Goal: Information Seeking & Learning: Learn about a topic

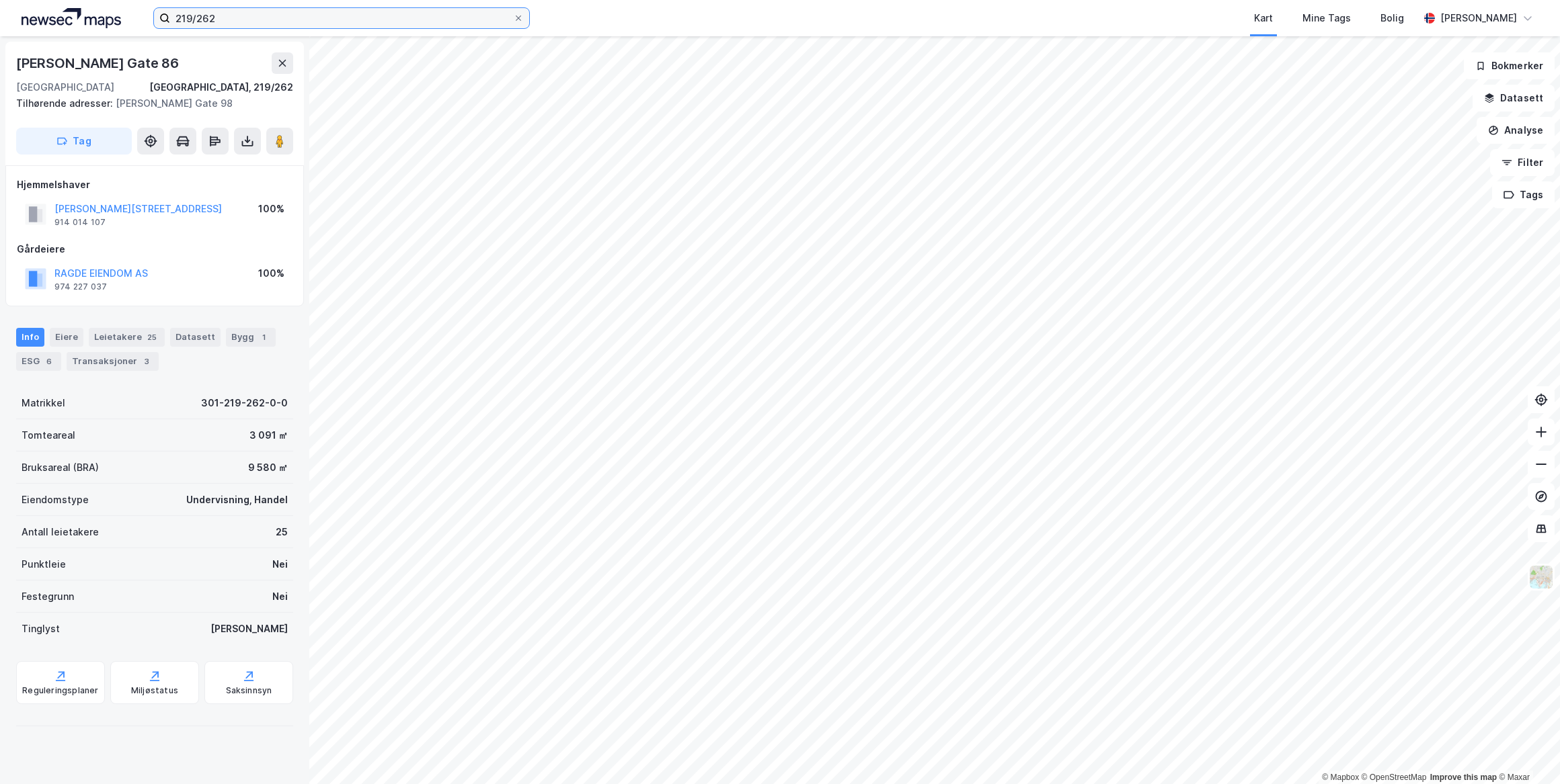
click at [213, 21] on input "219/262" at bounding box center [341, 18] width 343 height 20
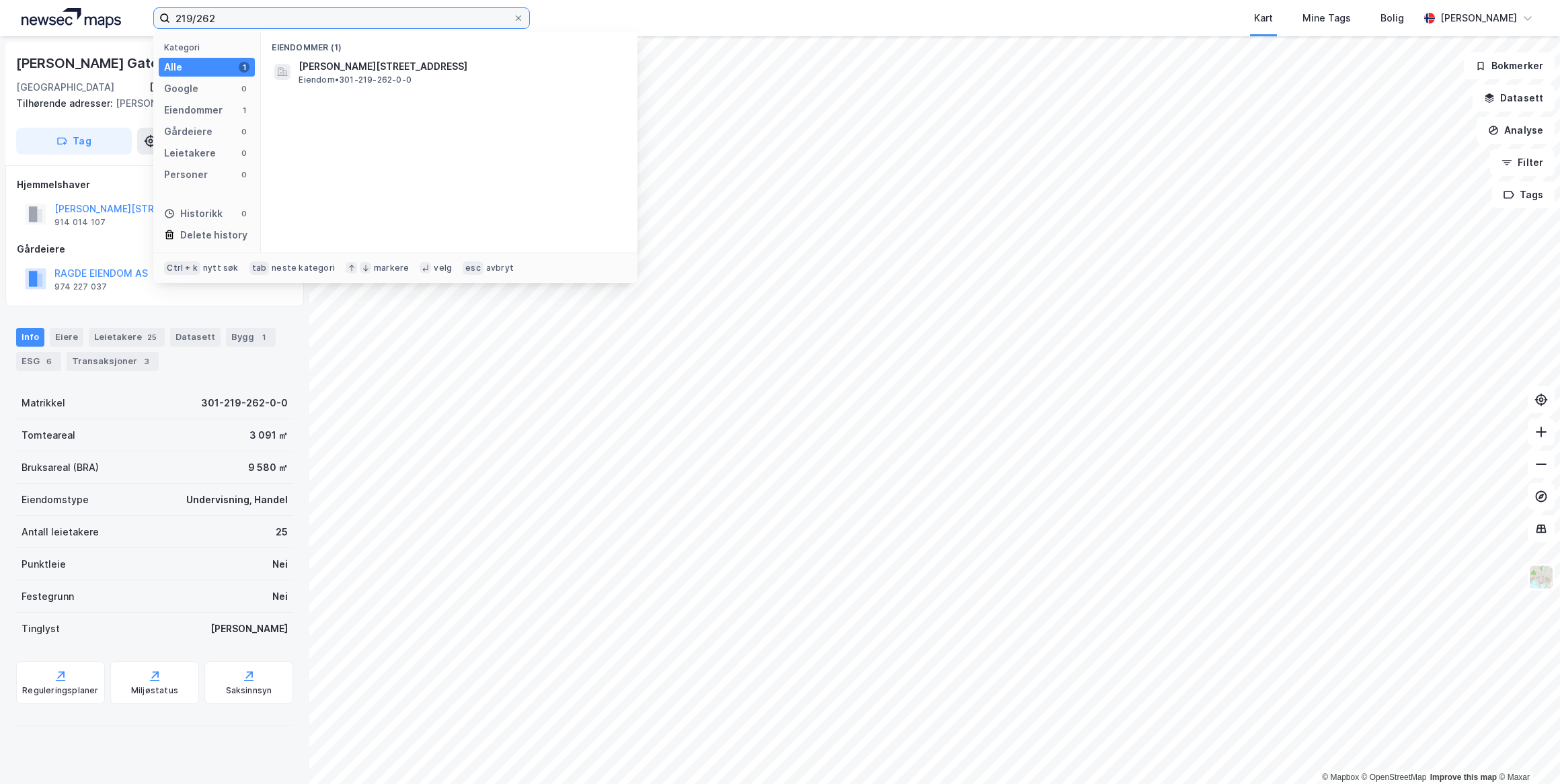
click at [213, 21] on input "219/262" at bounding box center [341, 18] width 343 height 20
click at [390, 67] on span "[STREET_ADDRESS]" at bounding box center [344, 67] width 92 height 16
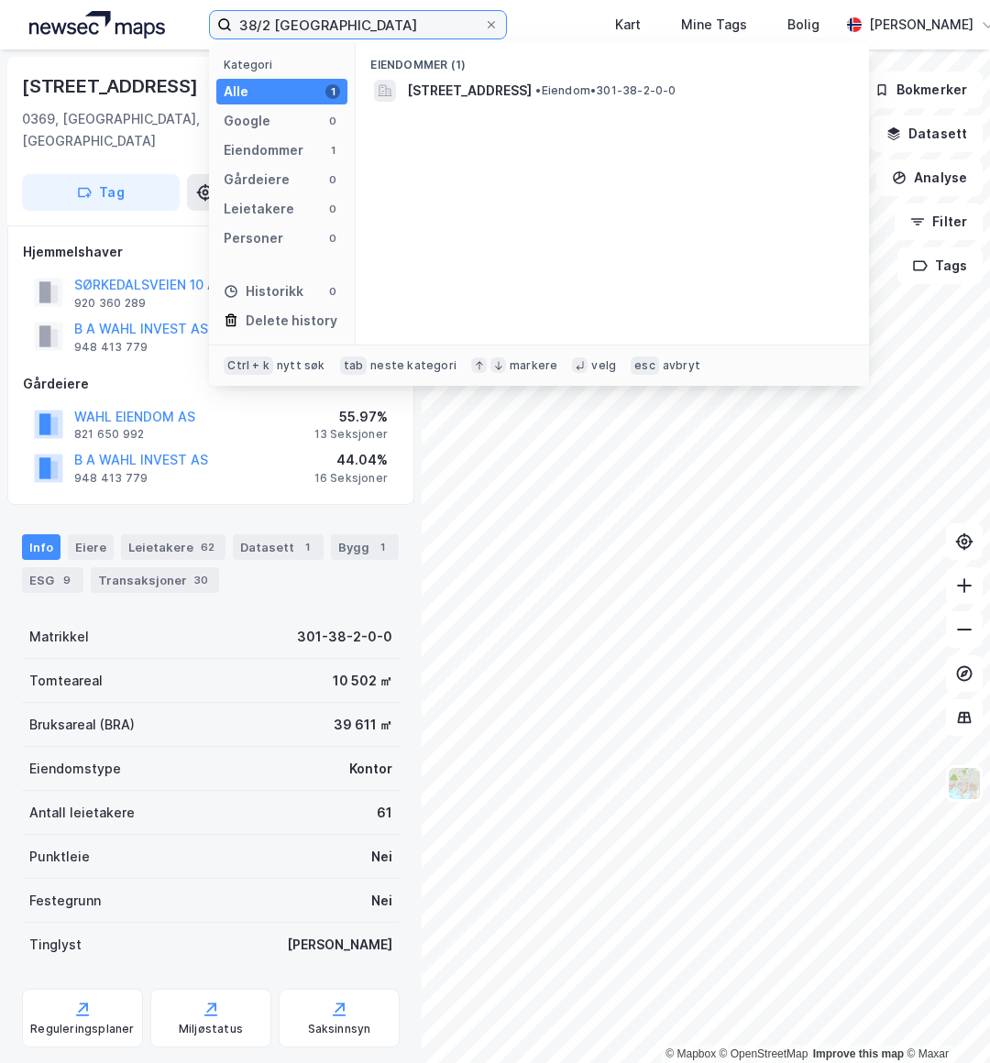
click at [348, 18] on input "38/2 [GEOGRAPHIC_DATA]" at bounding box center [358, 24] width 252 height 27
click at [347, 18] on input "38/2 [GEOGRAPHIC_DATA]" at bounding box center [358, 24] width 252 height 27
click at [347, 19] on input "38/2 [GEOGRAPHIC_DATA]" at bounding box center [358, 24] width 252 height 27
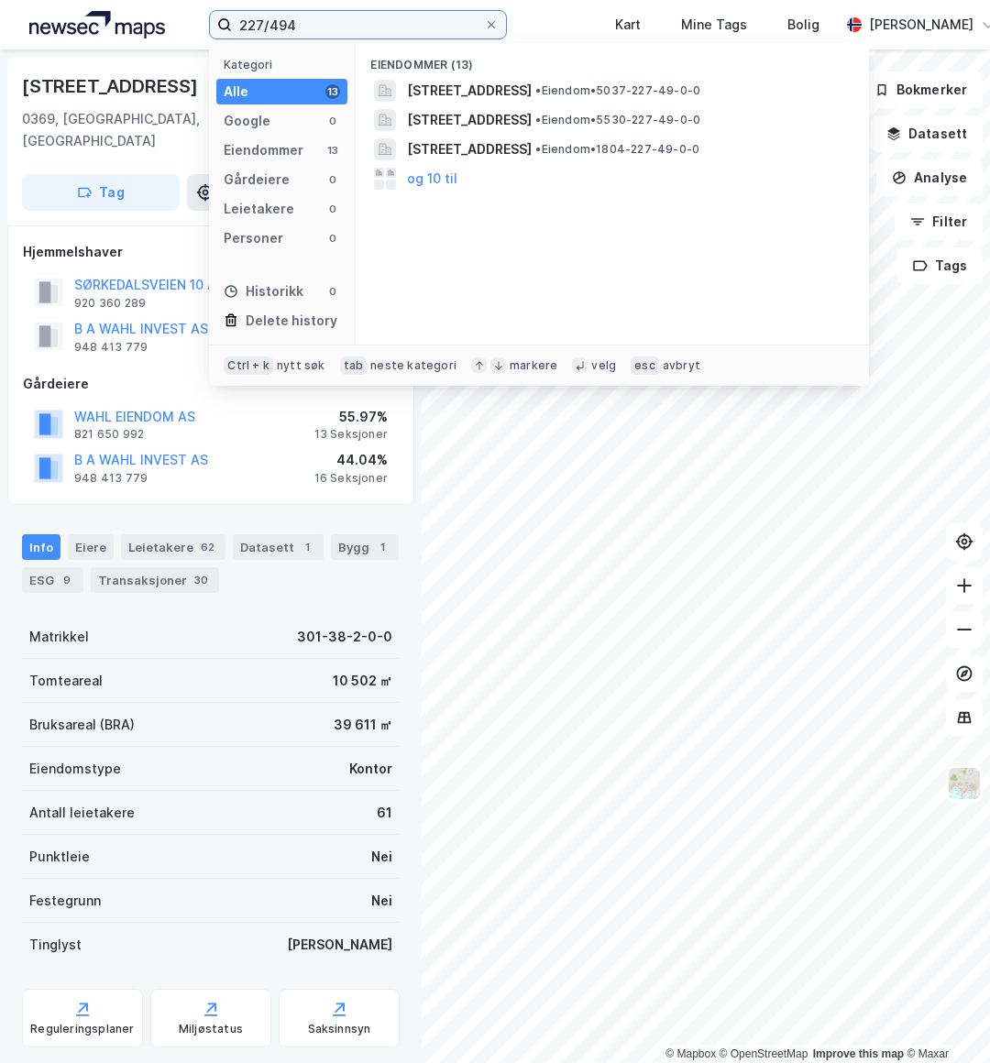
type input "227/494"
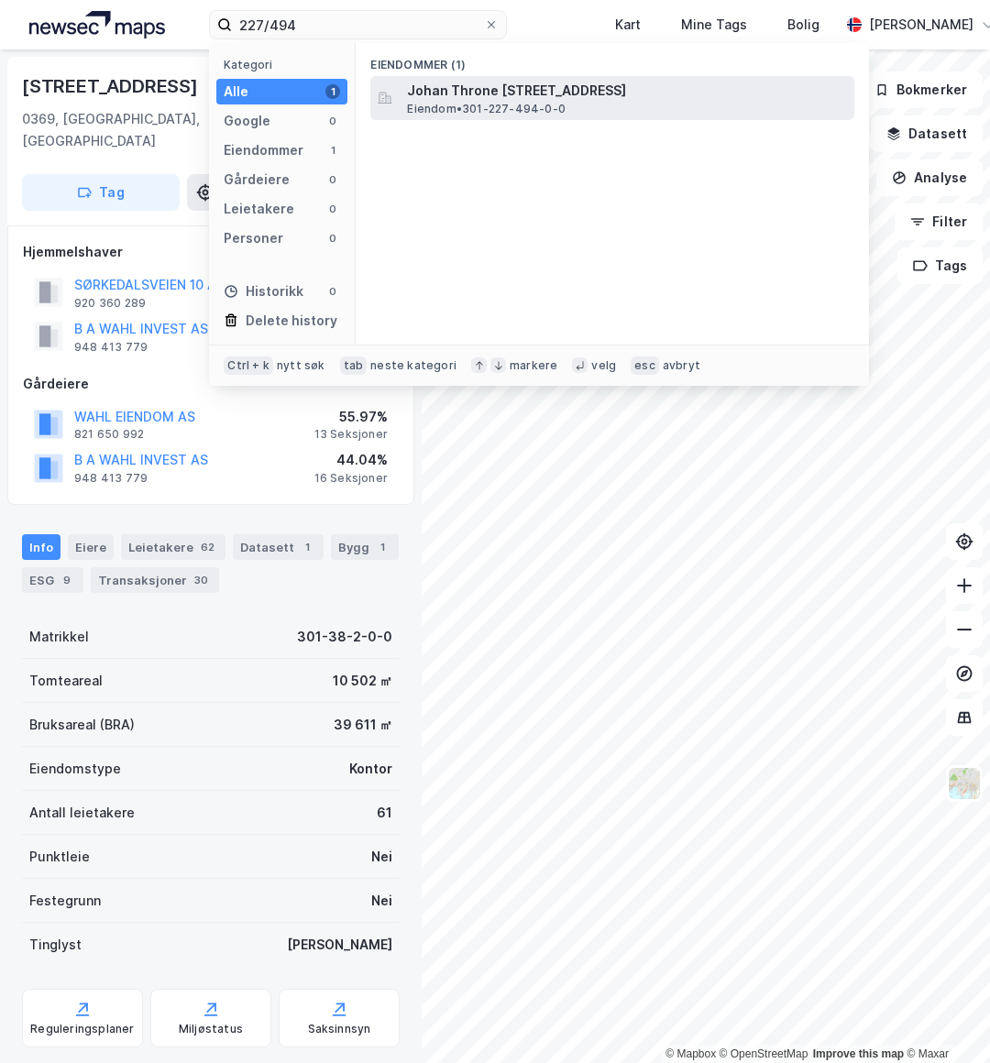
click at [474, 82] on span "Johan Throne [STREET_ADDRESS]" at bounding box center [627, 91] width 440 height 22
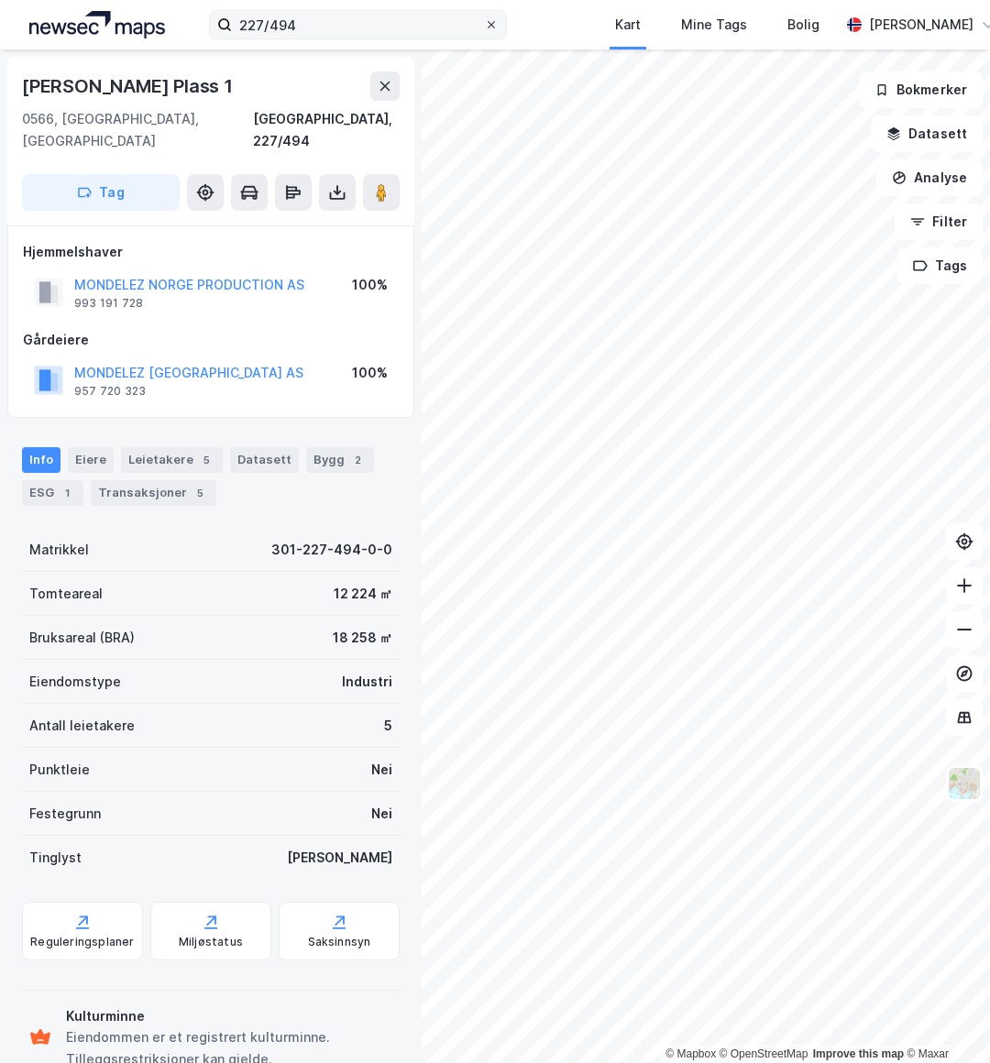
click at [496, 23] on icon at bounding box center [491, 24] width 11 height 11
click at [484, 23] on input "227/494" at bounding box center [358, 24] width 252 height 27
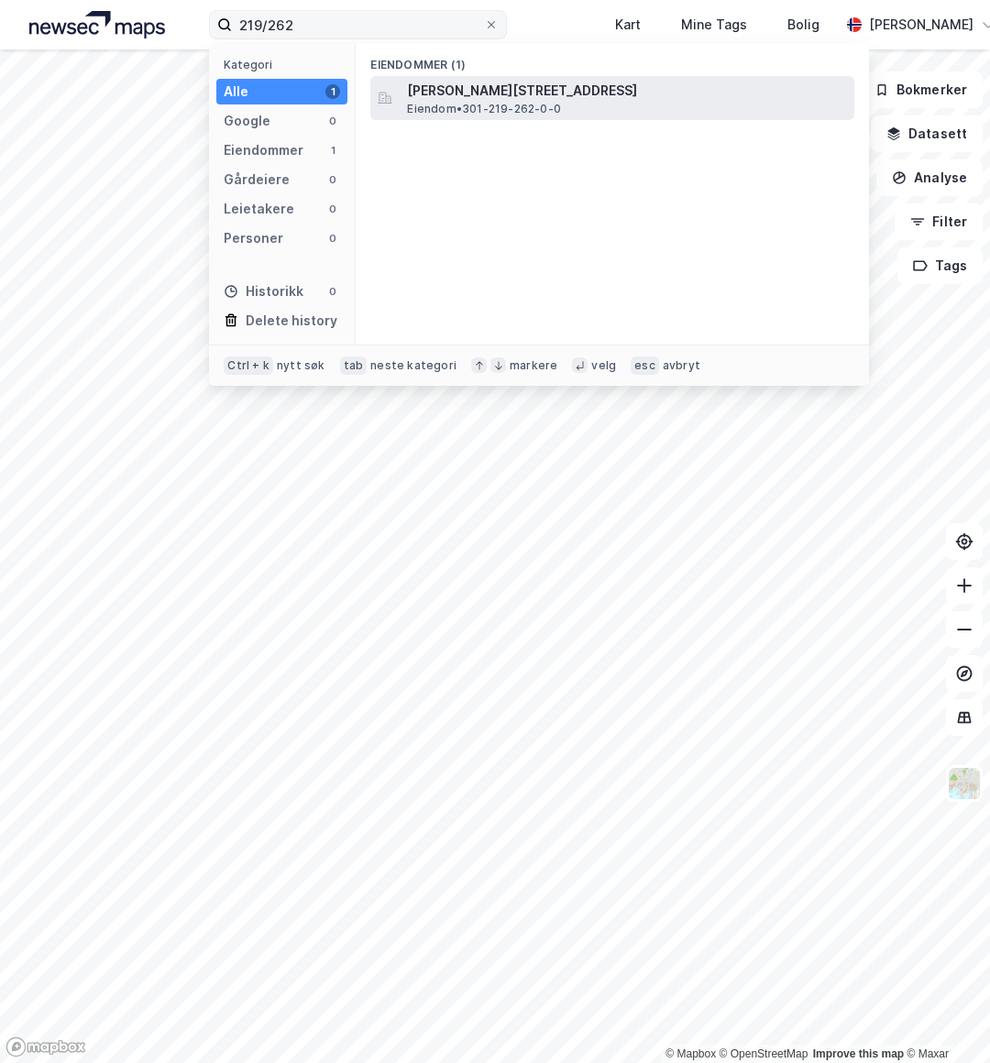
click at [462, 106] on span "Eiendom • 301-219-262-0-0" at bounding box center [484, 109] width 154 height 15
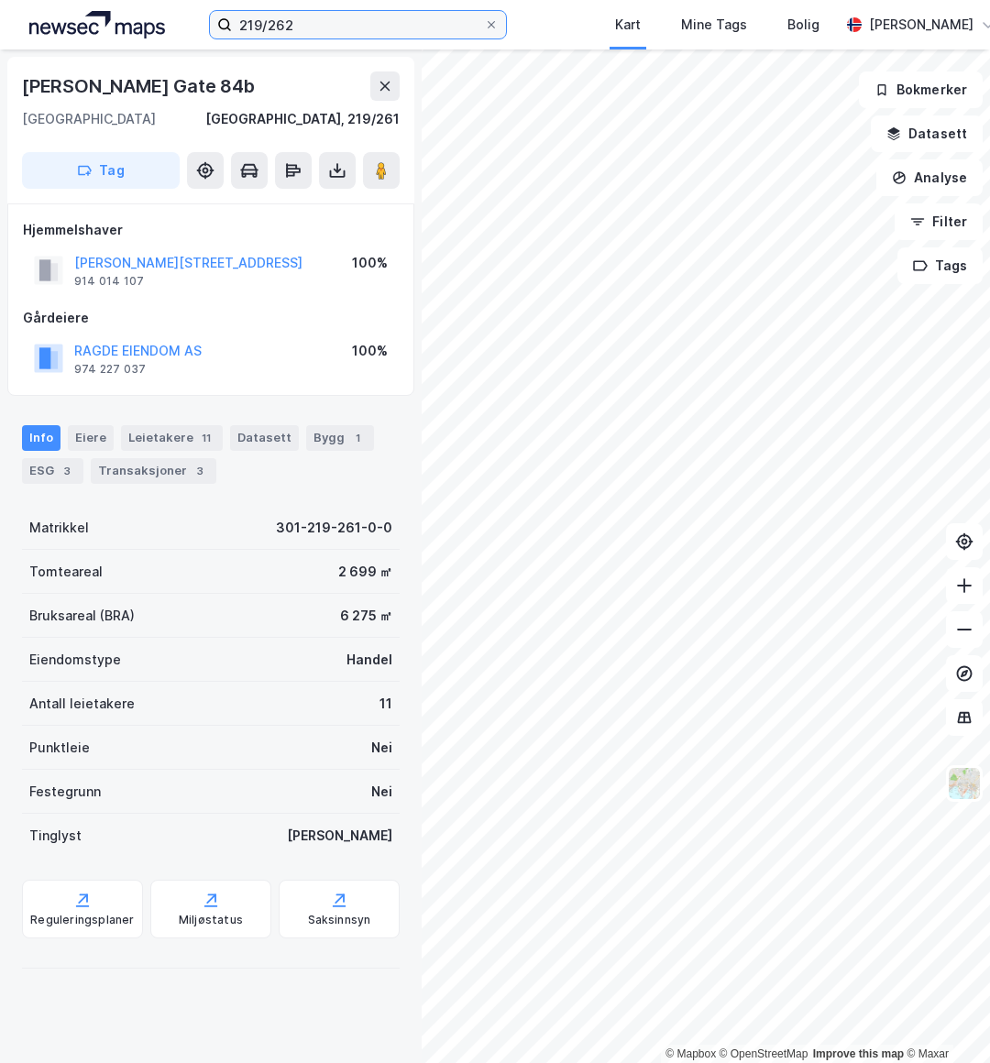
click at [367, 23] on input "219/262" at bounding box center [358, 24] width 252 height 27
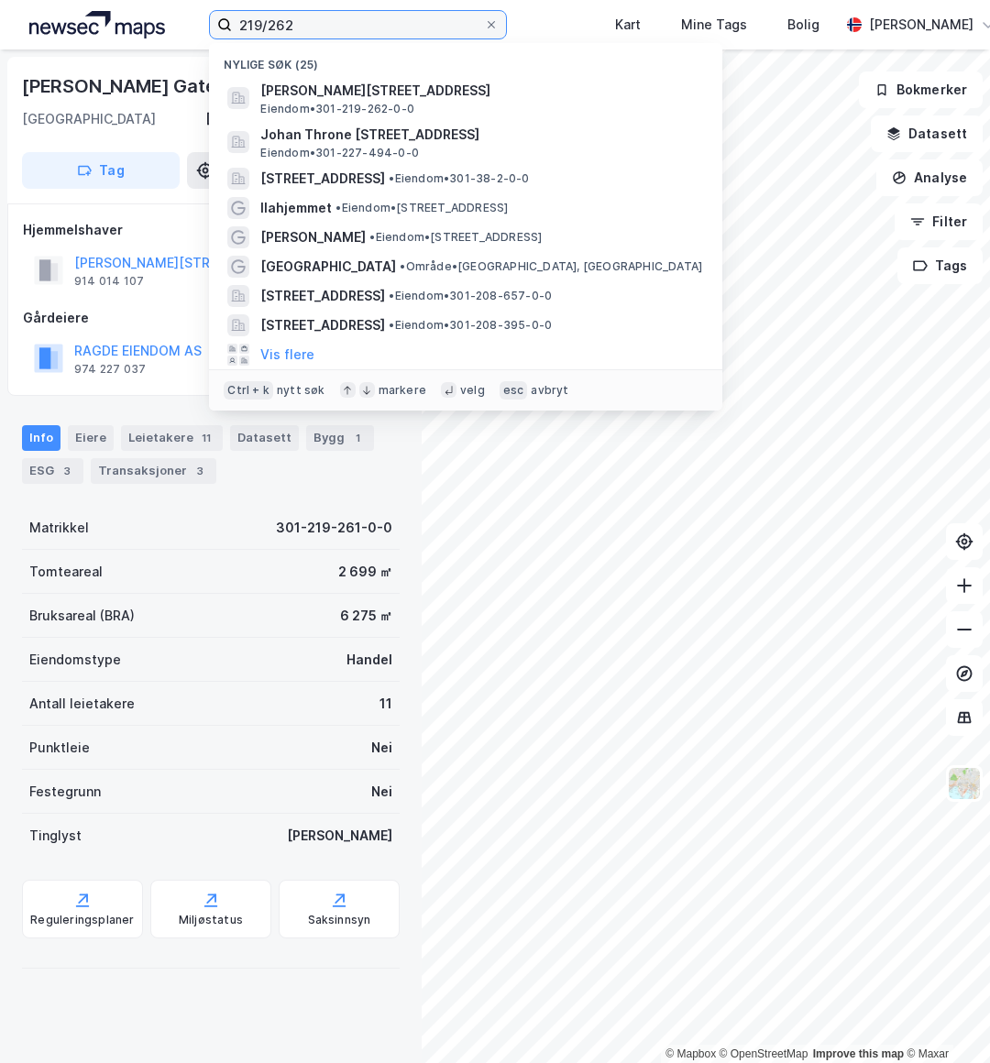
click at [367, 23] on input "219/262" at bounding box center [358, 24] width 252 height 27
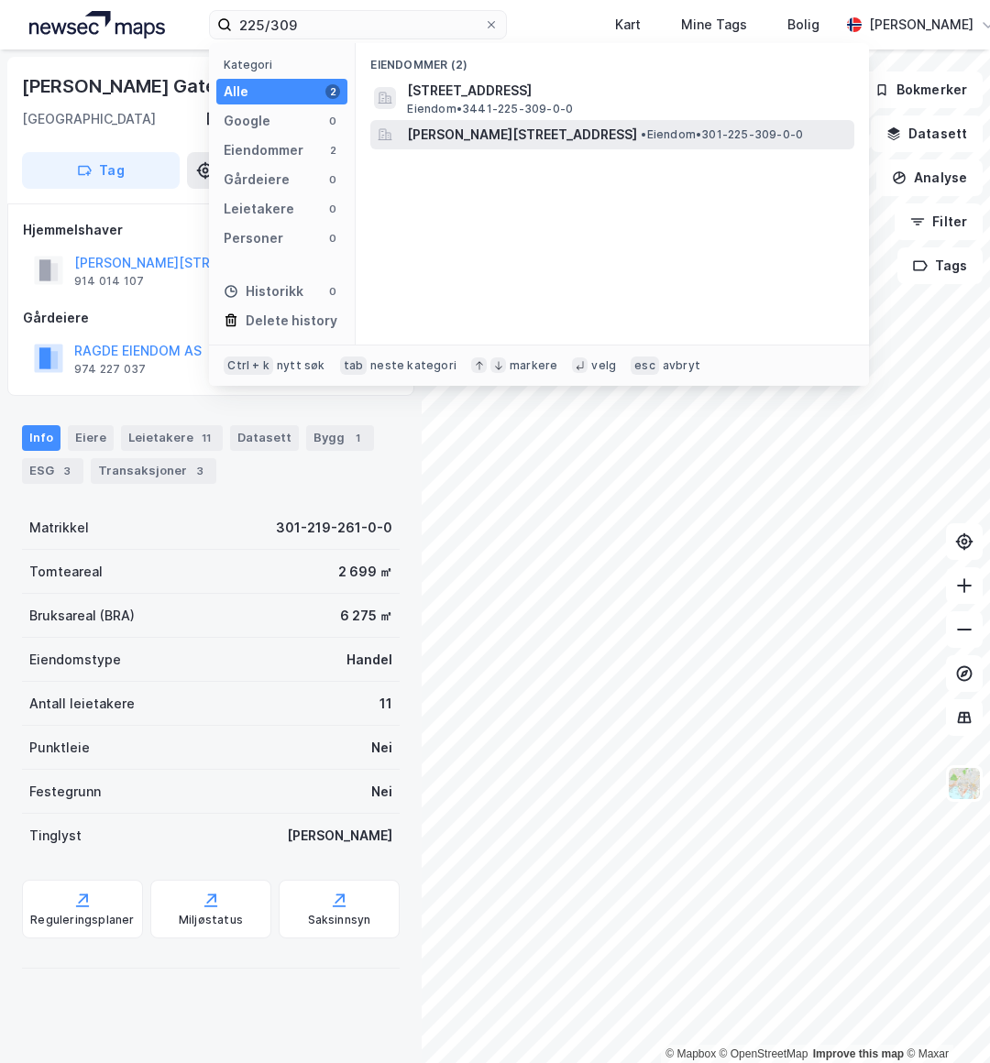
click at [522, 126] on span "[PERSON_NAME][STREET_ADDRESS]" at bounding box center [522, 135] width 230 height 22
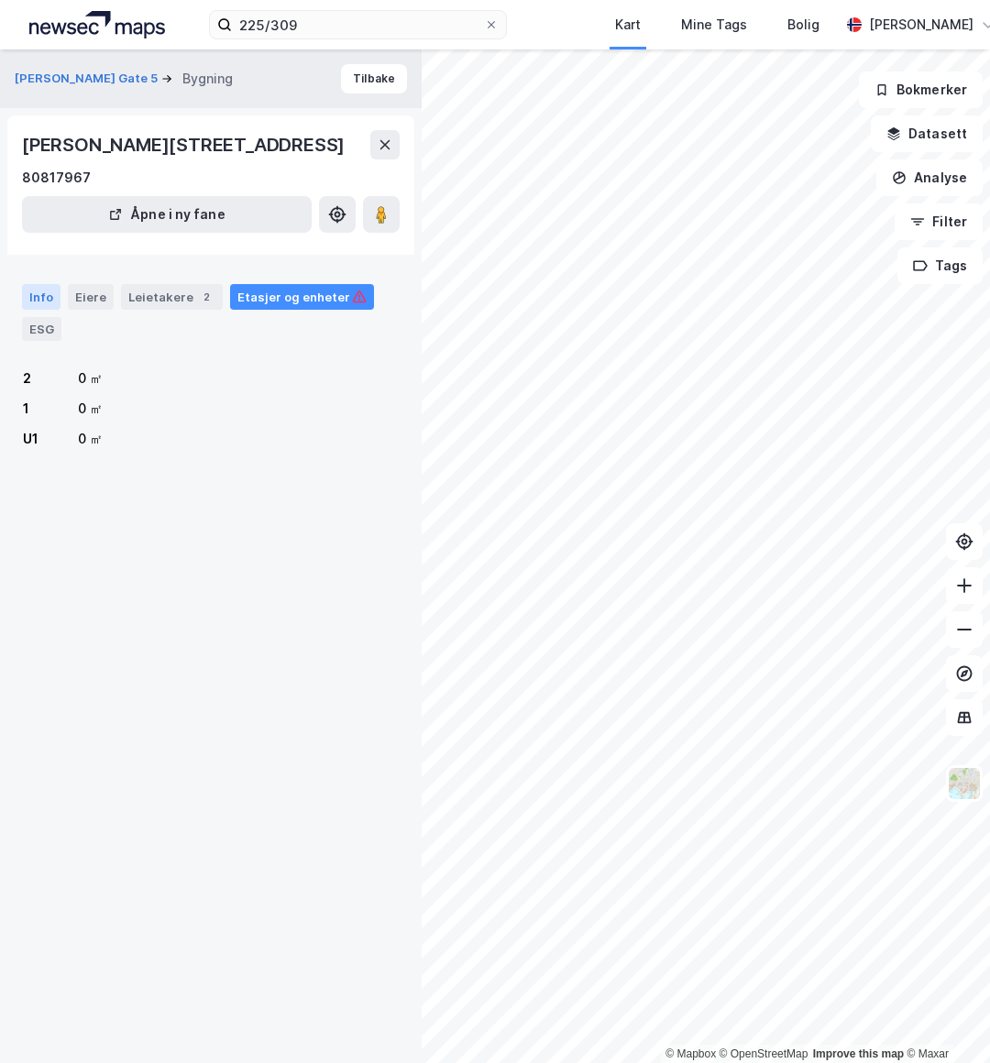
click at [38, 298] on div "Info" at bounding box center [41, 297] width 38 height 26
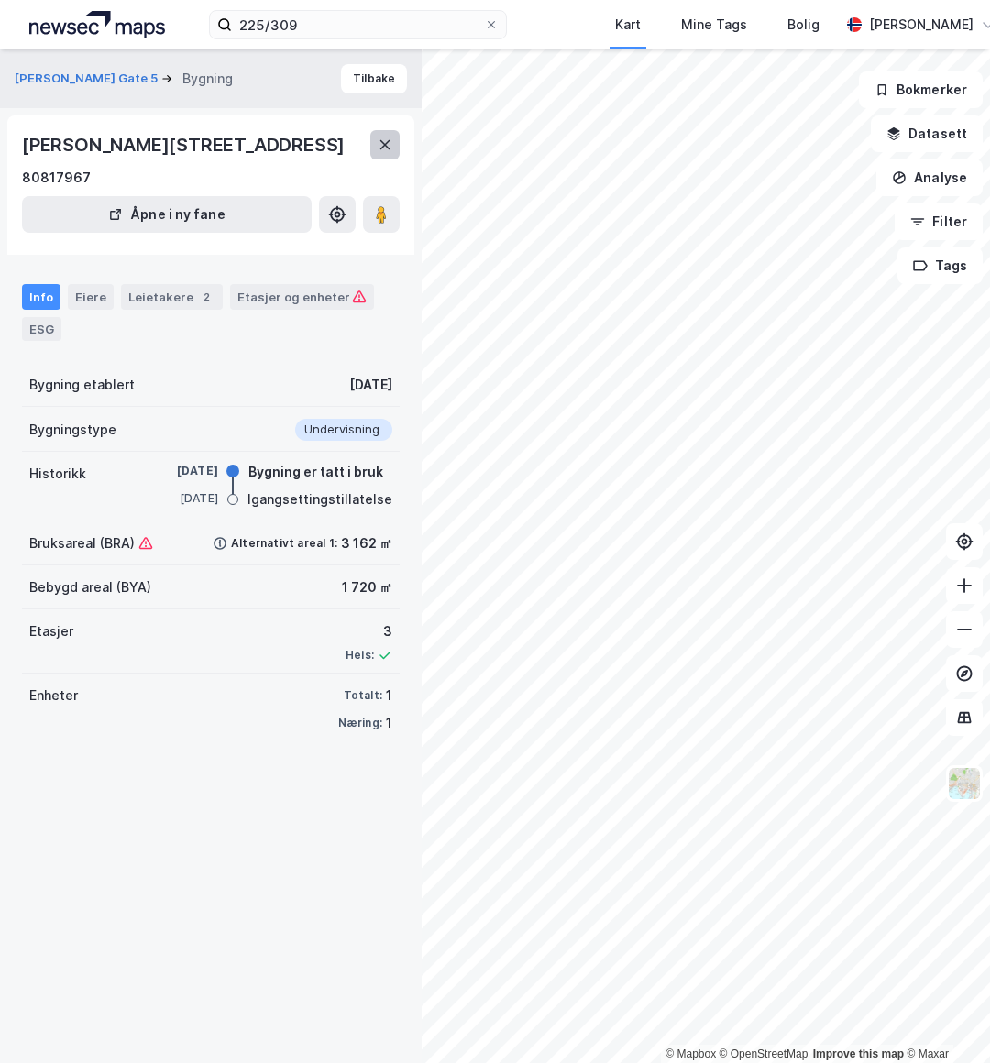
click at [378, 150] on icon at bounding box center [385, 144] width 15 height 15
click at [311, 29] on input "225/309" at bounding box center [358, 24] width 252 height 27
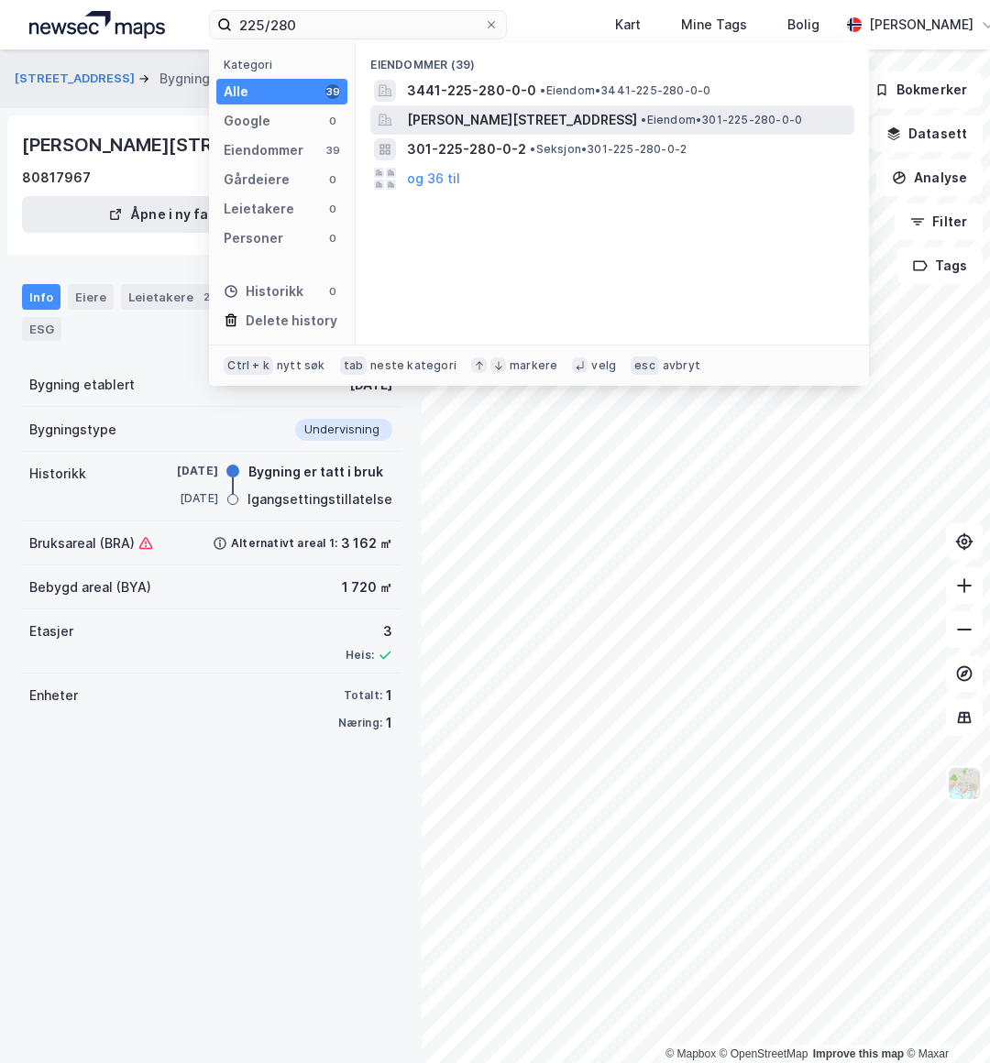
click at [444, 117] on span "[PERSON_NAME][STREET_ADDRESS]" at bounding box center [522, 120] width 230 height 22
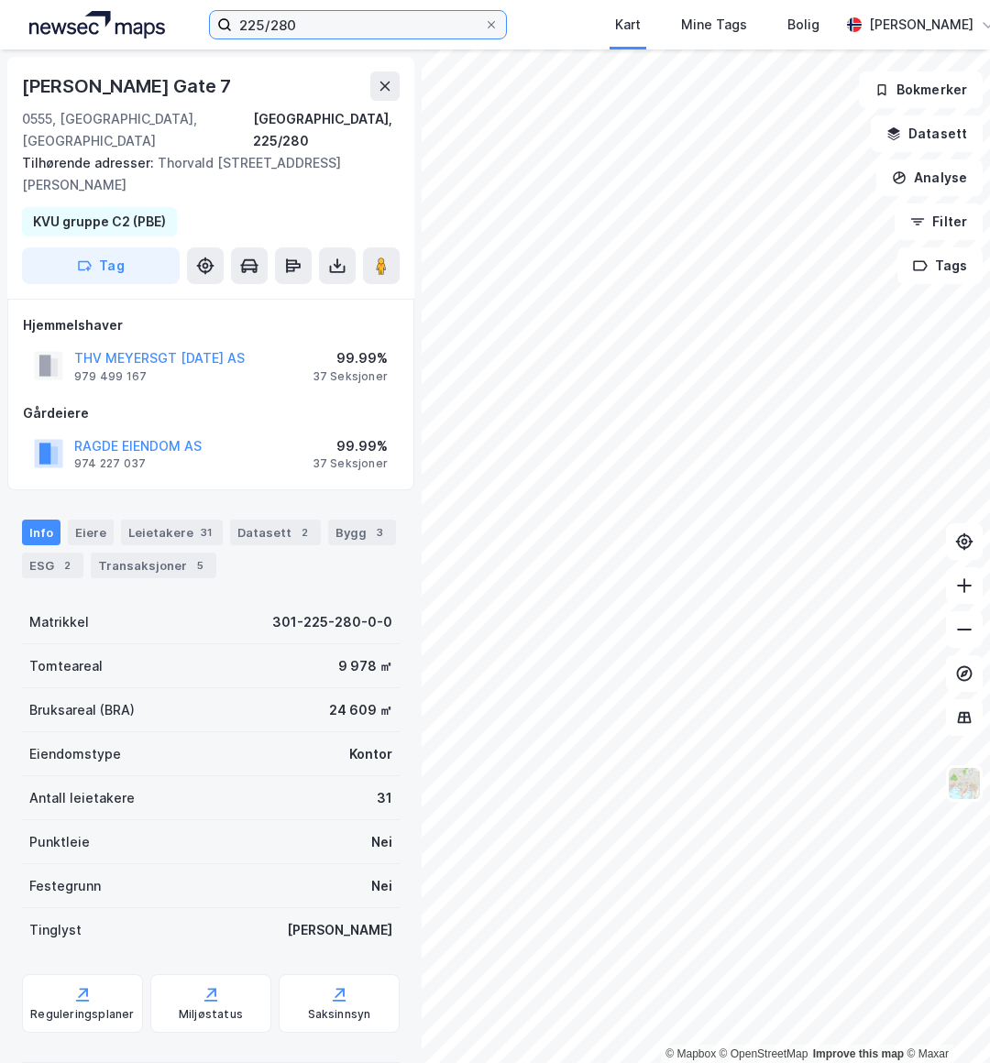
click at [351, 19] on input "225/280" at bounding box center [358, 24] width 252 height 27
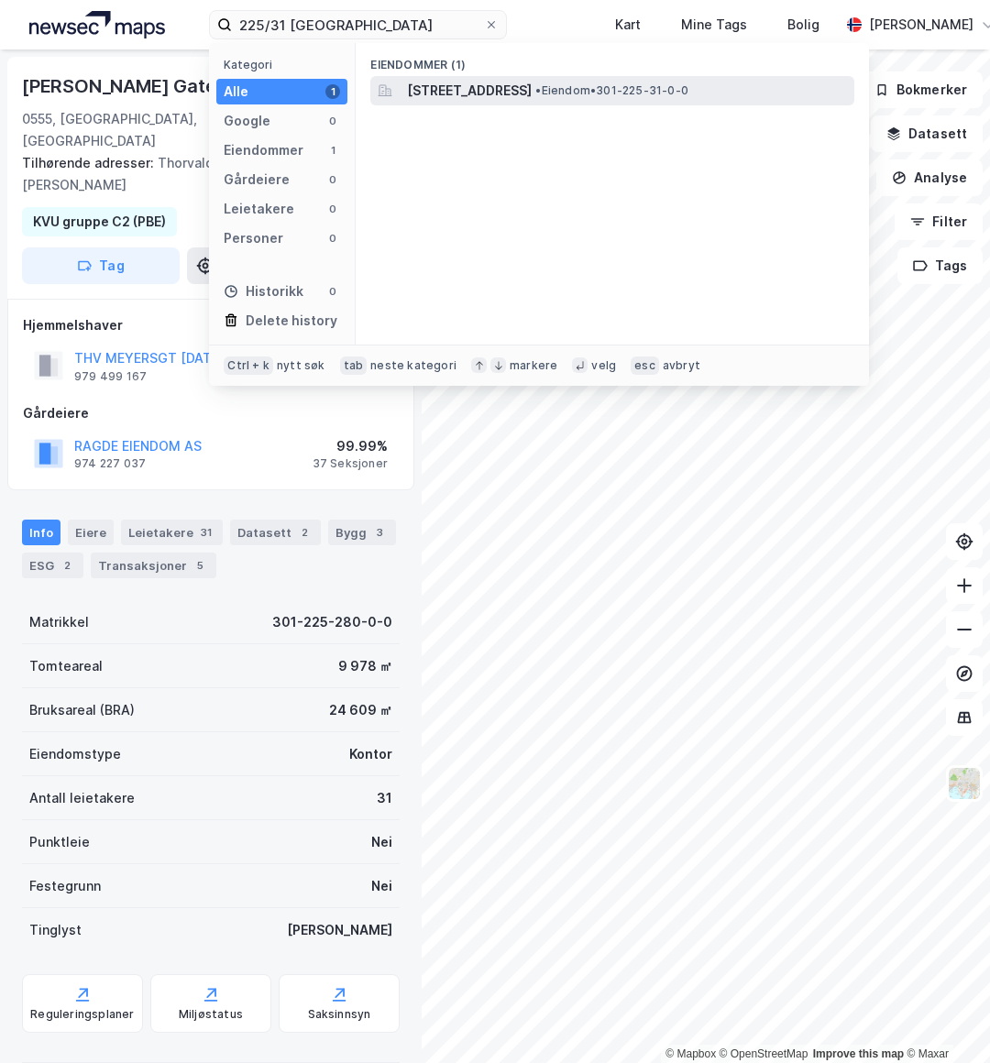
click at [426, 92] on span "[STREET_ADDRESS]" at bounding box center [469, 91] width 125 height 22
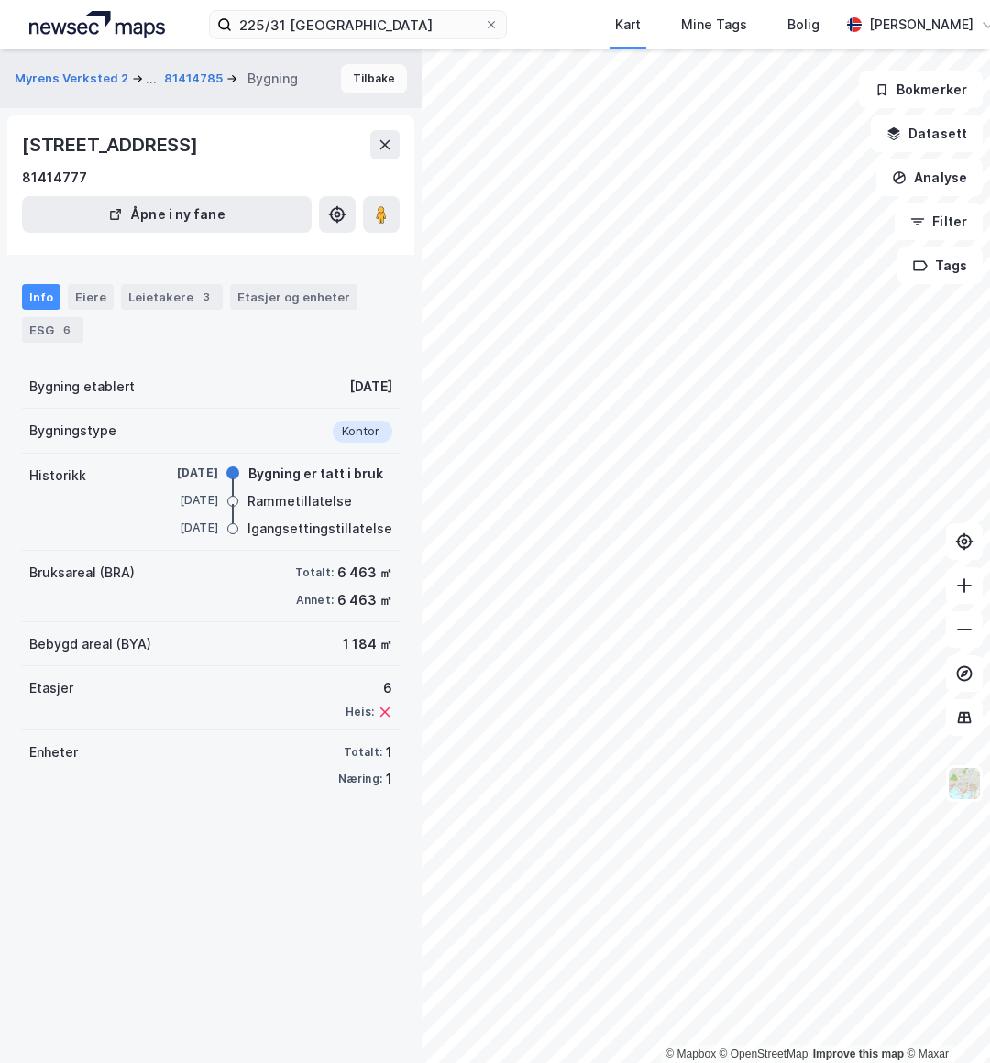
click at [345, 82] on button "Tilbake" at bounding box center [374, 78] width 66 height 29
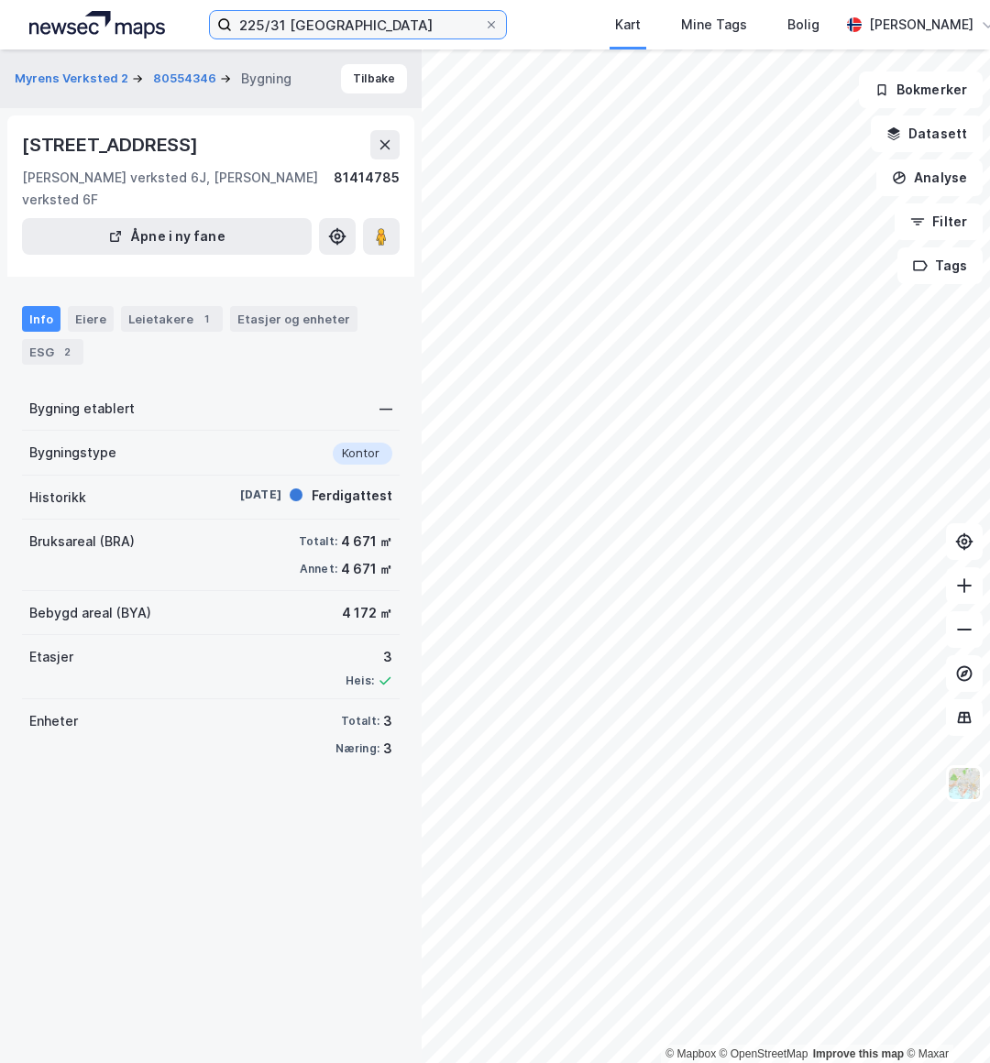
click at [347, 13] on input "225/31 [GEOGRAPHIC_DATA]" at bounding box center [358, 24] width 252 height 27
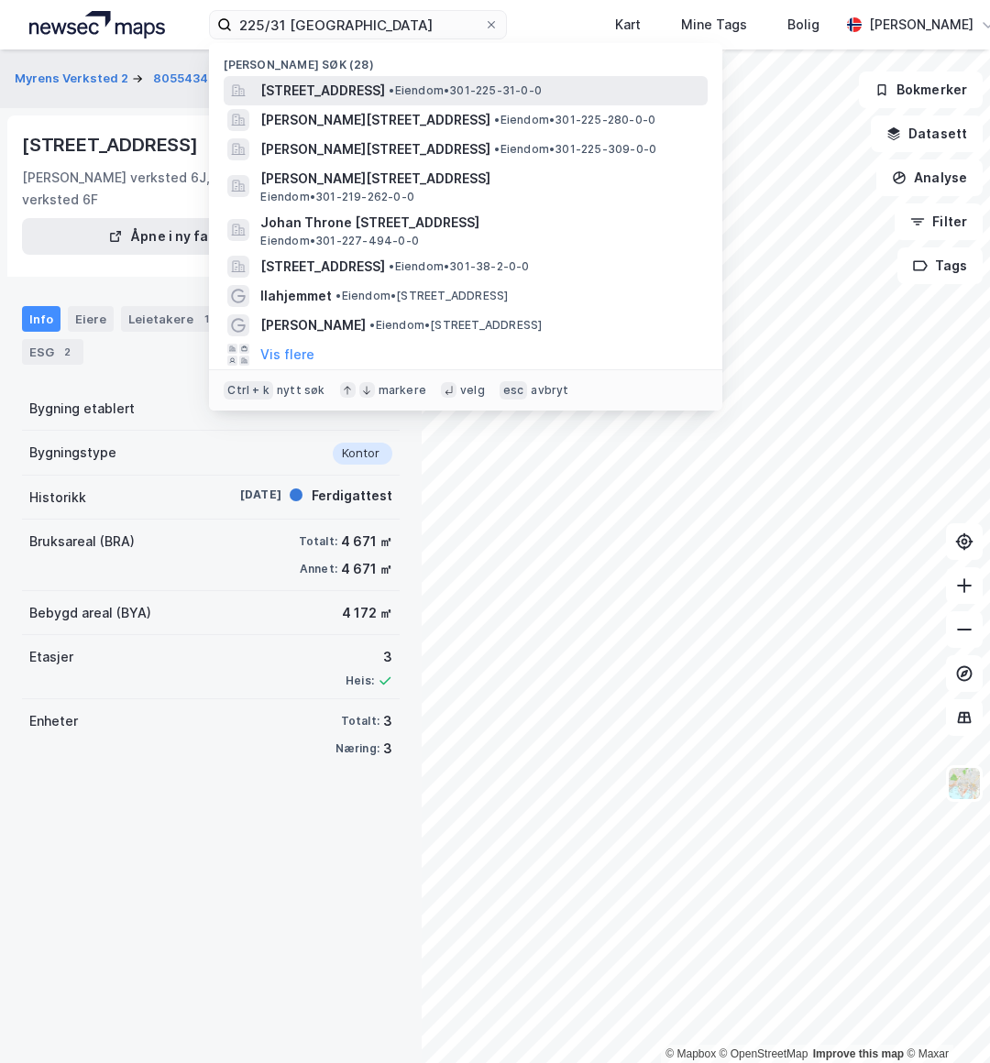
click at [385, 93] on span "[STREET_ADDRESS]" at bounding box center [322, 91] width 125 height 22
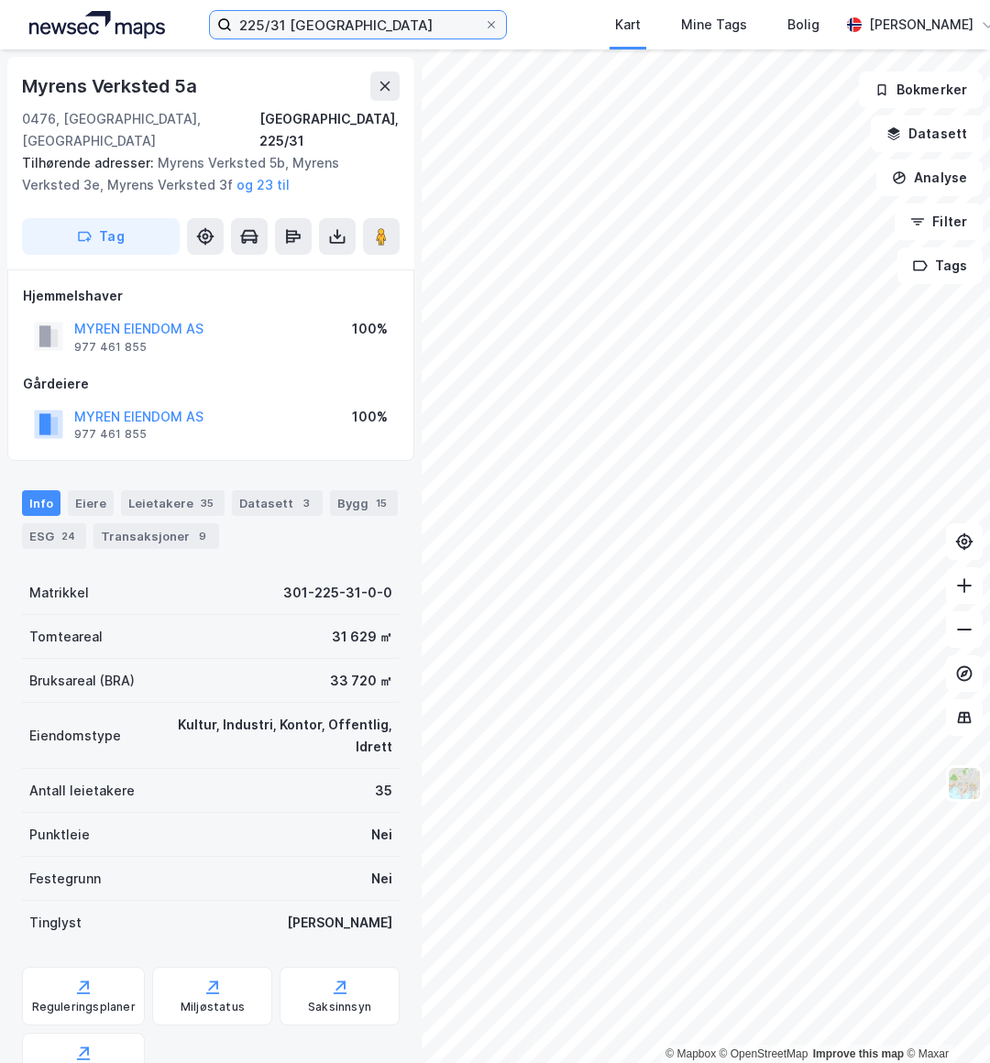
click at [370, 30] on input "225/31 [GEOGRAPHIC_DATA]" at bounding box center [358, 24] width 252 height 27
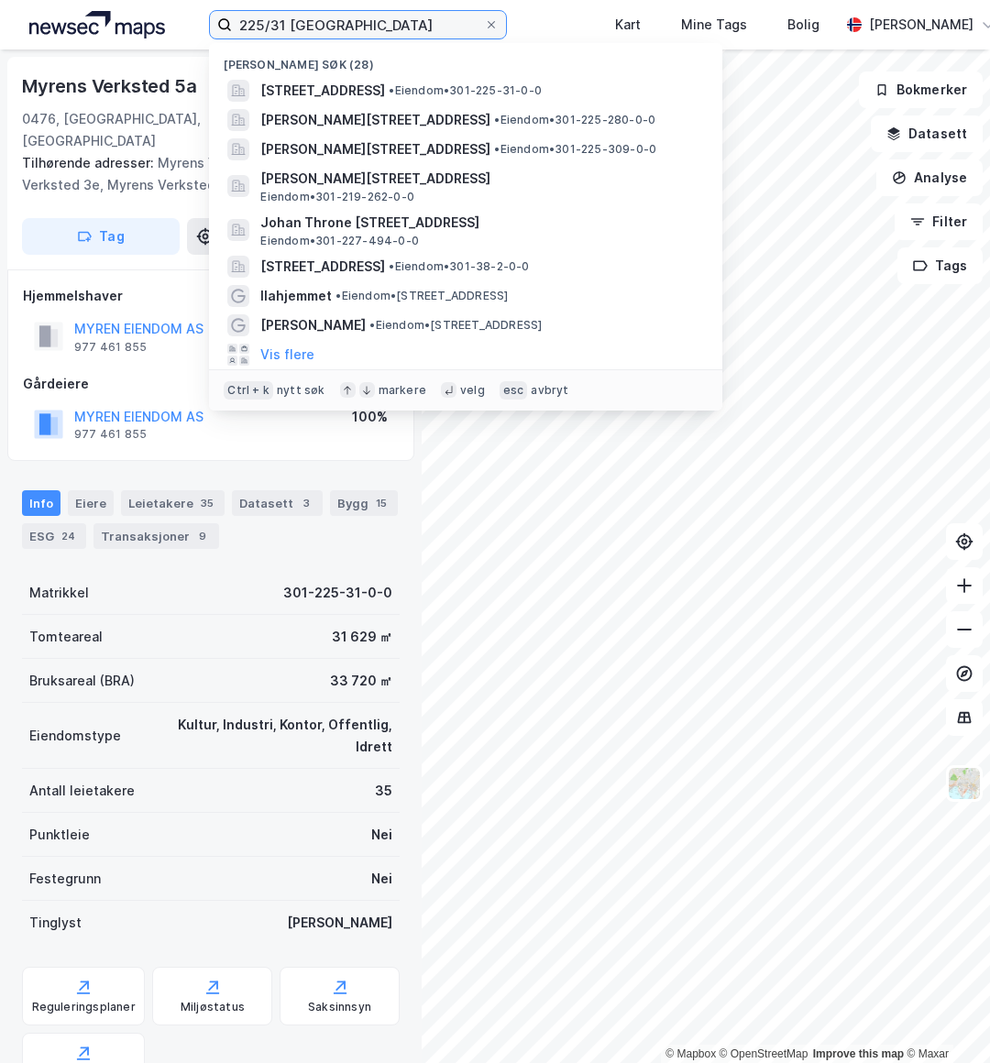
click at [370, 30] on input "225/31 [GEOGRAPHIC_DATA]" at bounding box center [358, 24] width 252 height 27
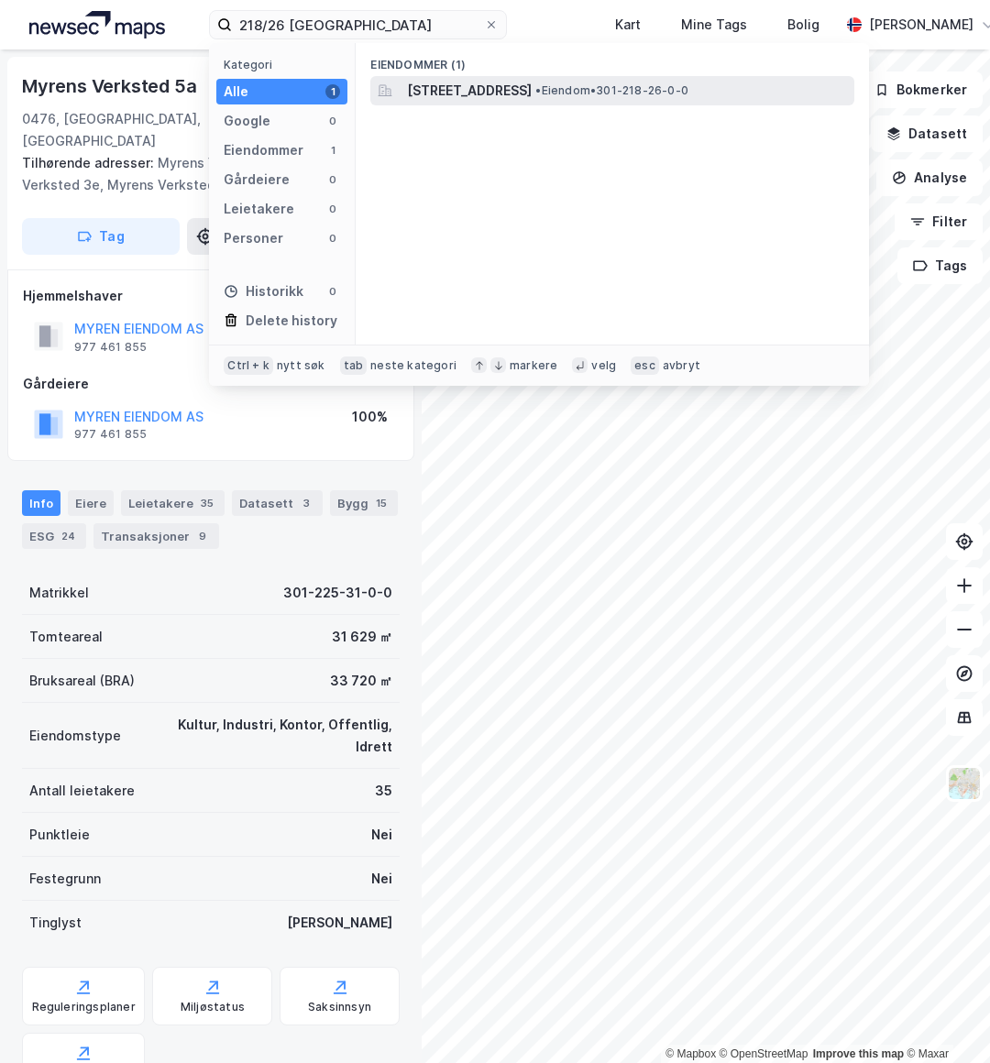
click at [531, 84] on span "[STREET_ADDRESS]" at bounding box center [469, 91] width 125 height 22
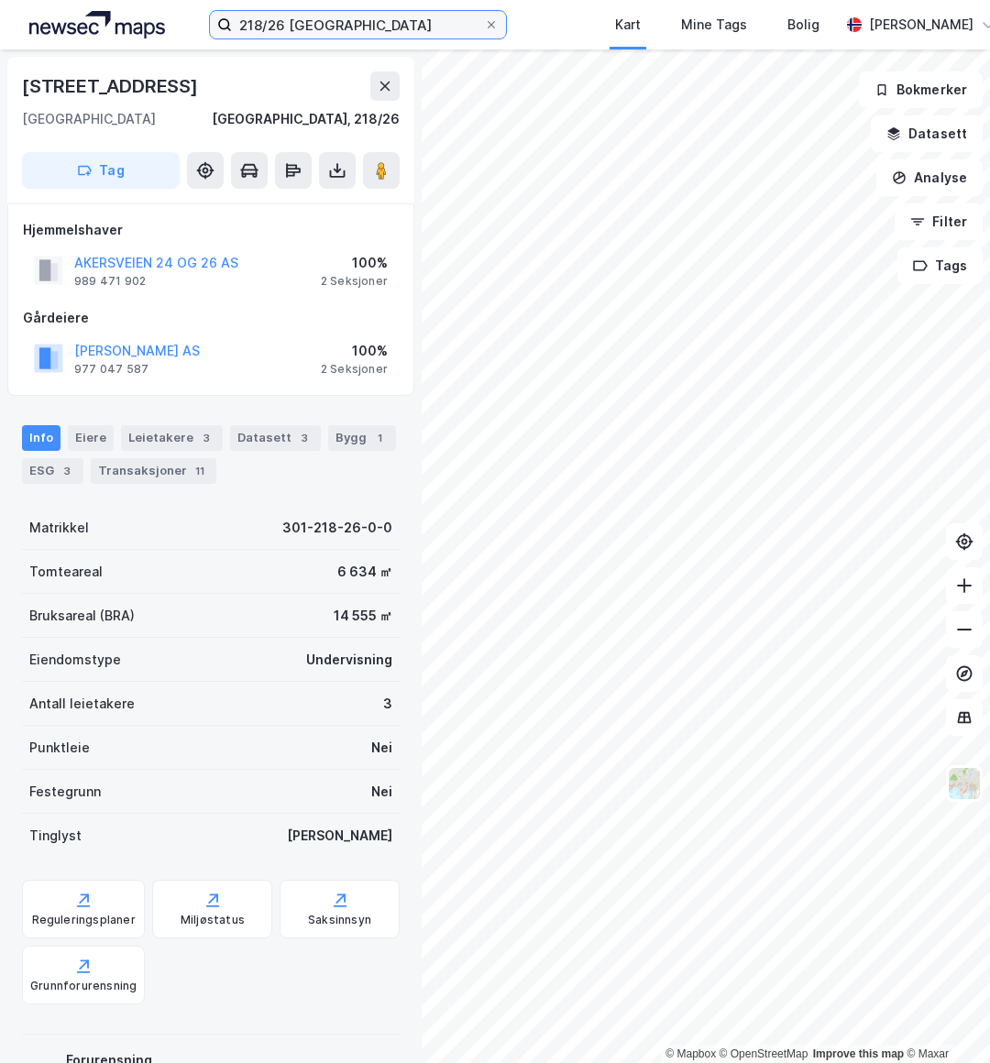
click at [279, 28] on input "218/26 [GEOGRAPHIC_DATA]" at bounding box center [358, 24] width 252 height 27
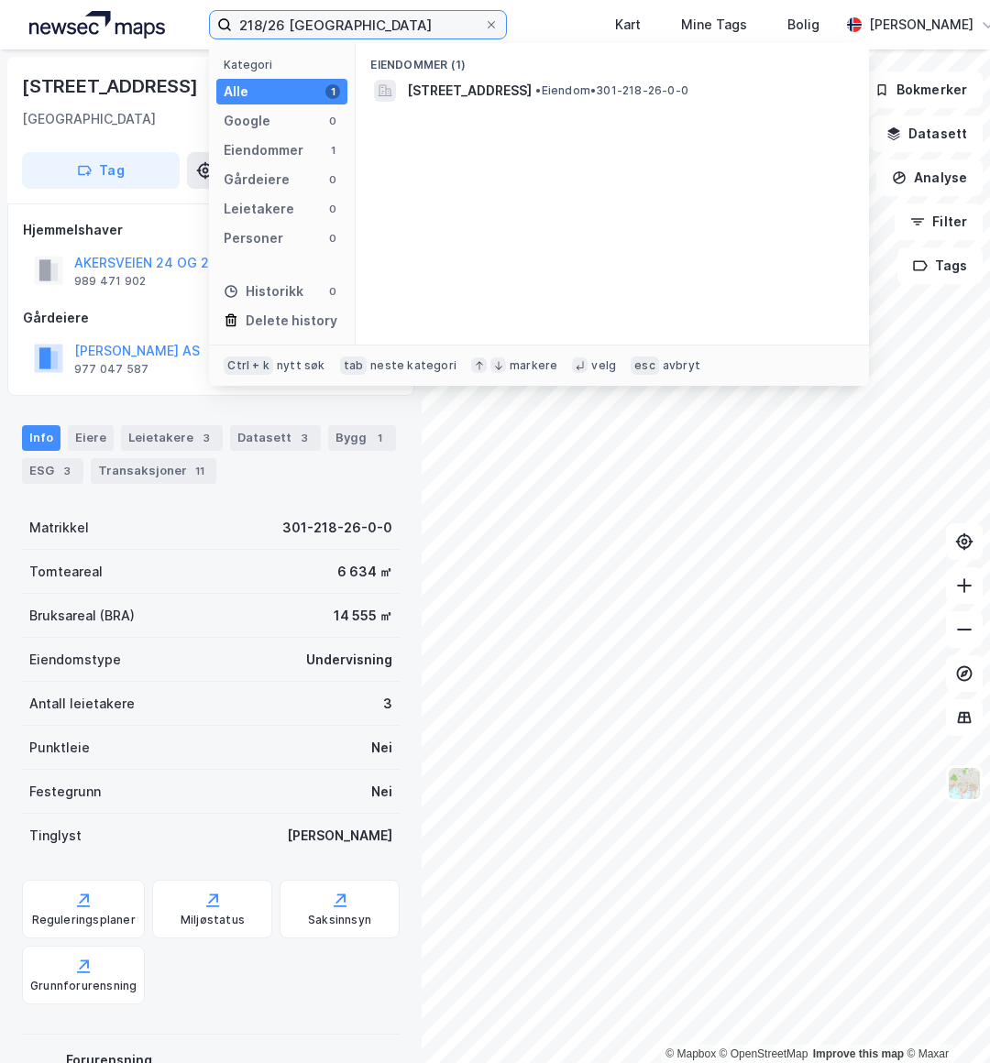
click at [279, 28] on input "218/26 [GEOGRAPHIC_DATA]" at bounding box center [358, 24] width 252 height 27
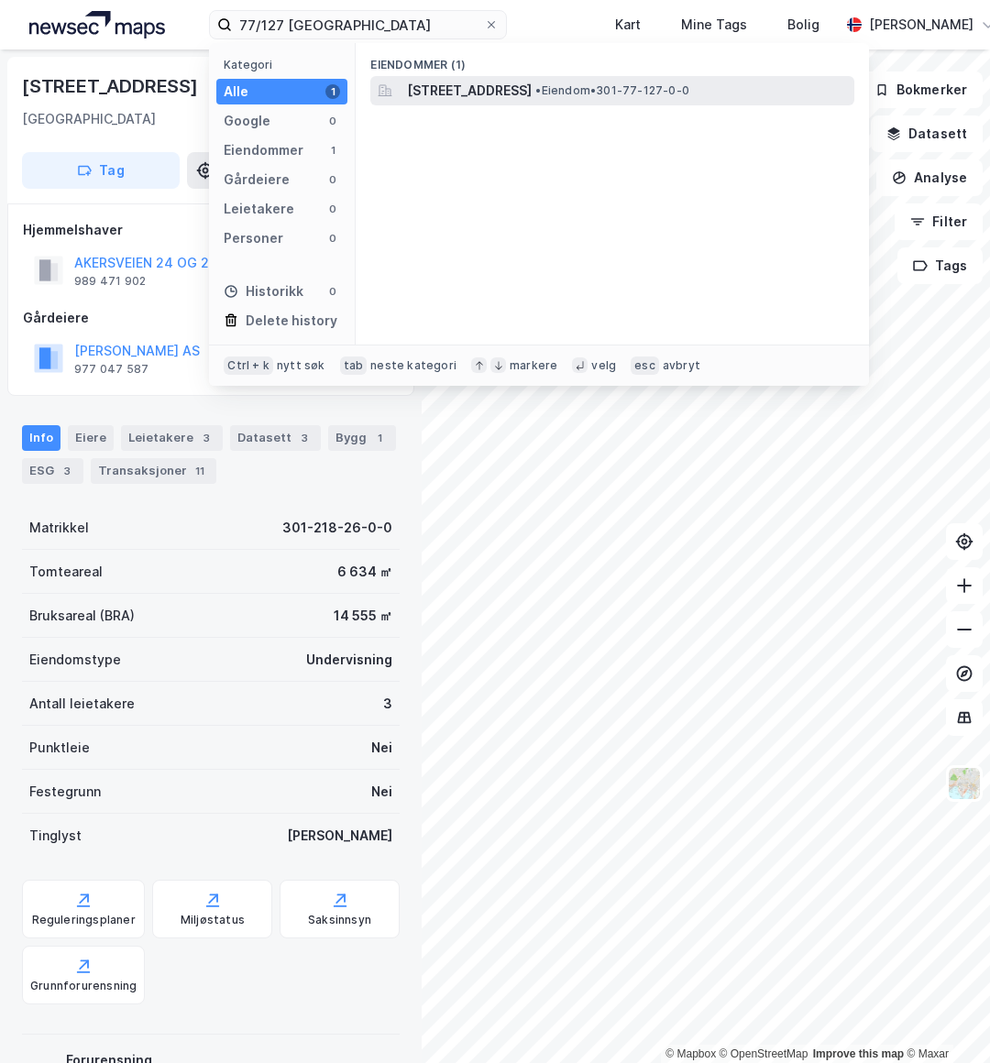
click at [450, 87] on span "[STREET_ADDRESS]" at bounding box center [469, 91] width 125 height 22
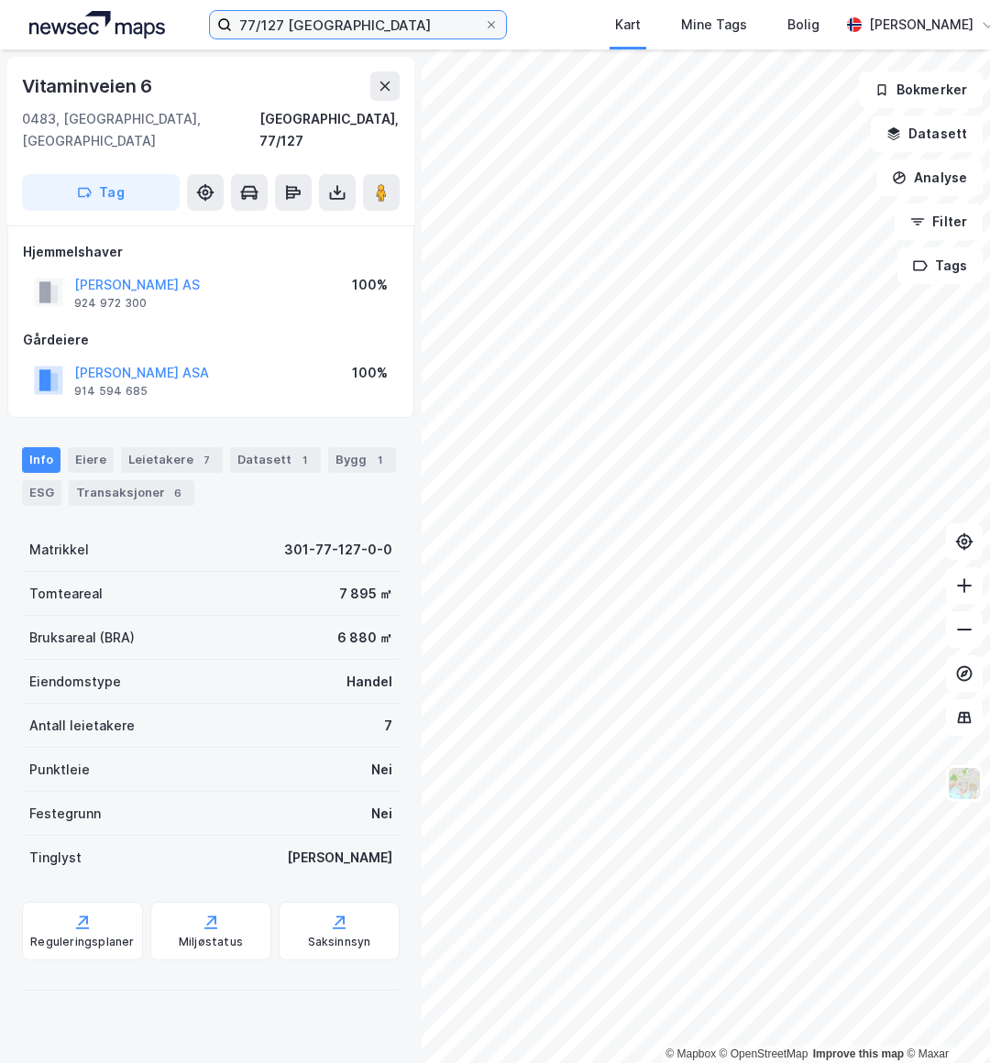
click at [336, 32] on input "77/127 [GEOGRAPHIC_DATA]" at bounding box center [358, 24] width 252 height 27
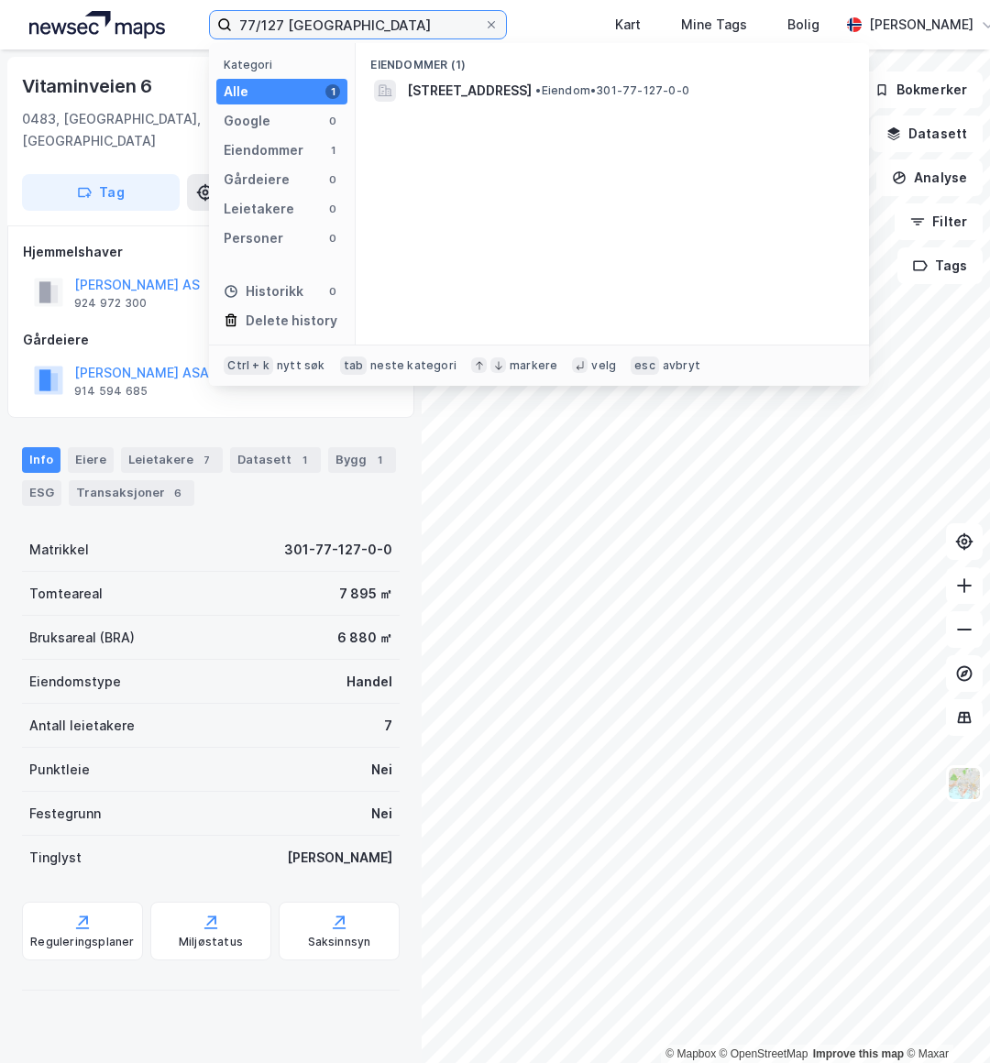
click at [336, 32] on input "77/127 [GEOGRAPHIC_DATA]" at bounding box center [358, 24] width 252 height 27
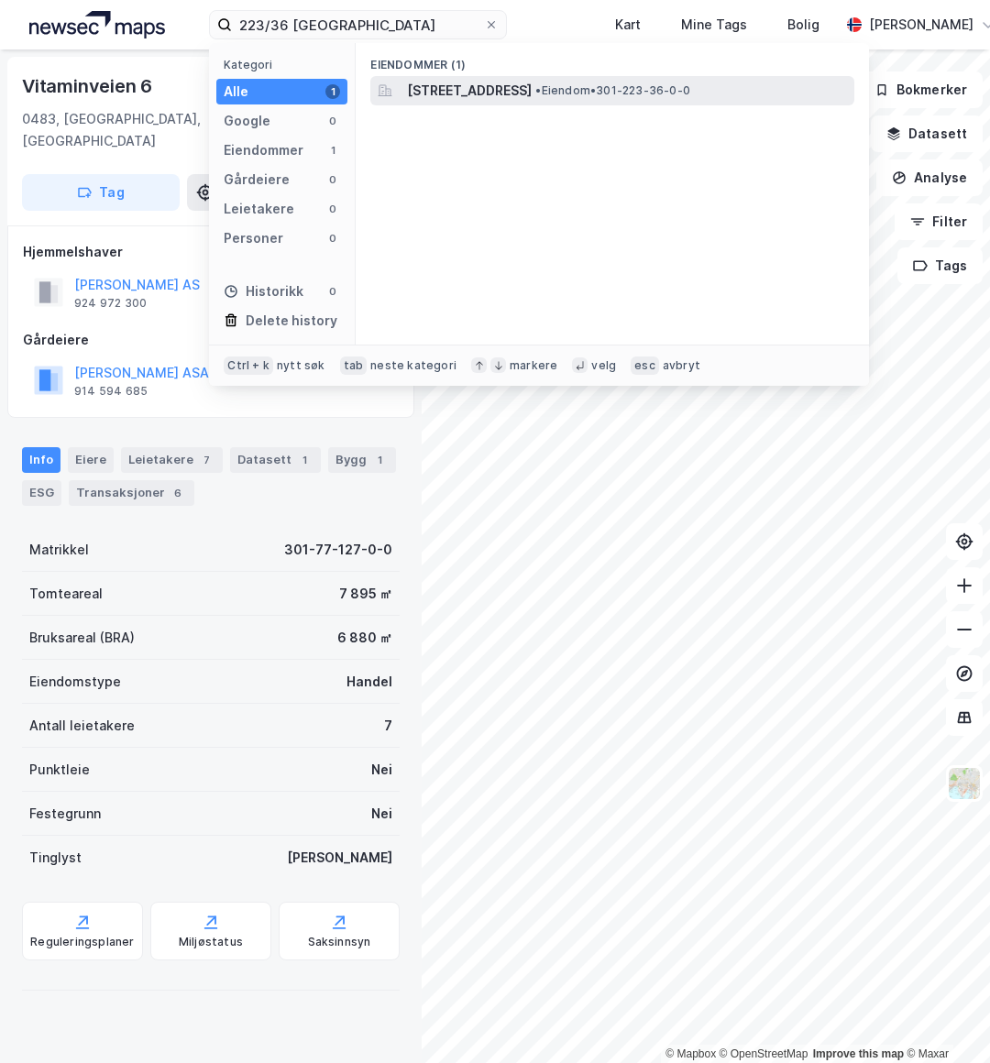
click at [531, 84] on span "[STREET_ADDRESS]" at bounding box center [469, 91] width 125 height 22
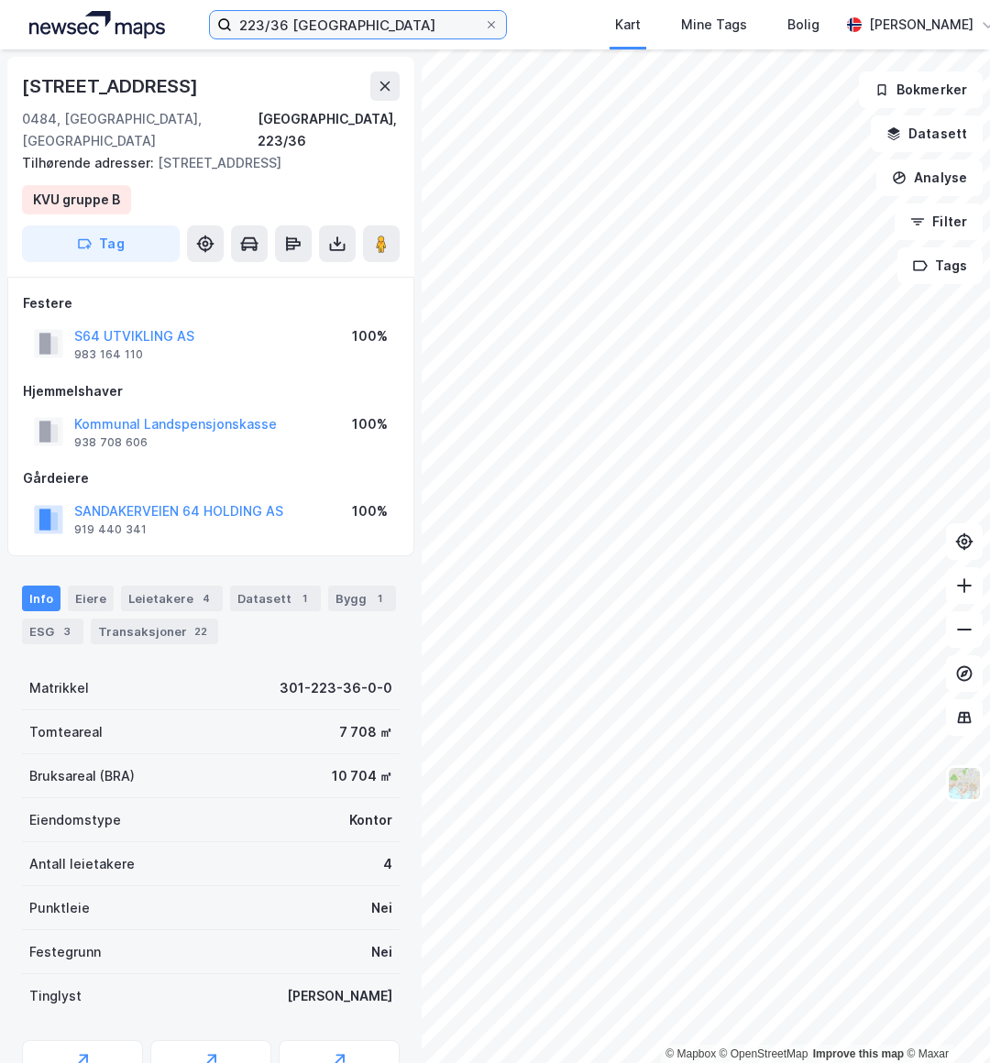
click at [339, 27] on input "223/36 [GEOGRAPHIC_DATA]" at bounding box center [358, 24] width 252 height 27
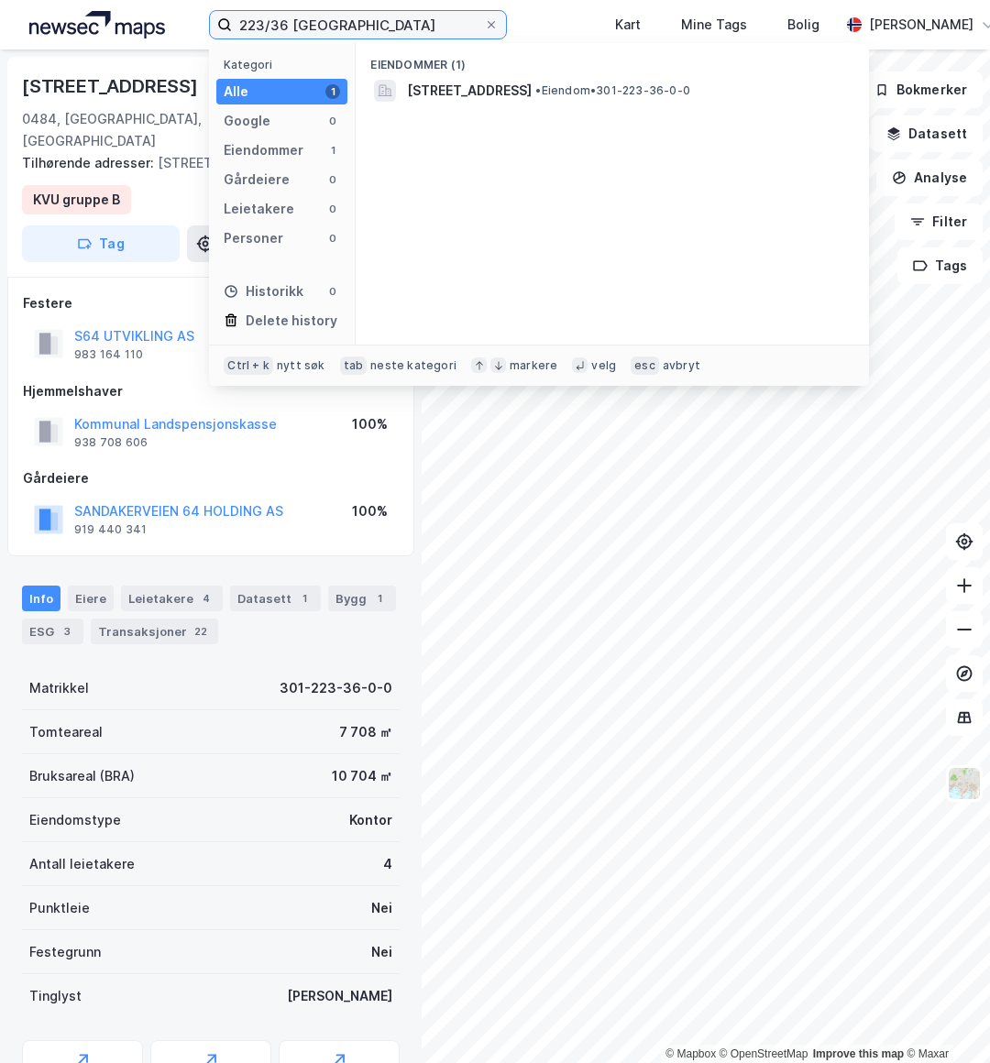
click at [339, 27] on input "223/36 [GEOGRAPHIC_DATA]" at bounding box center [358, 24] width 252 height 27
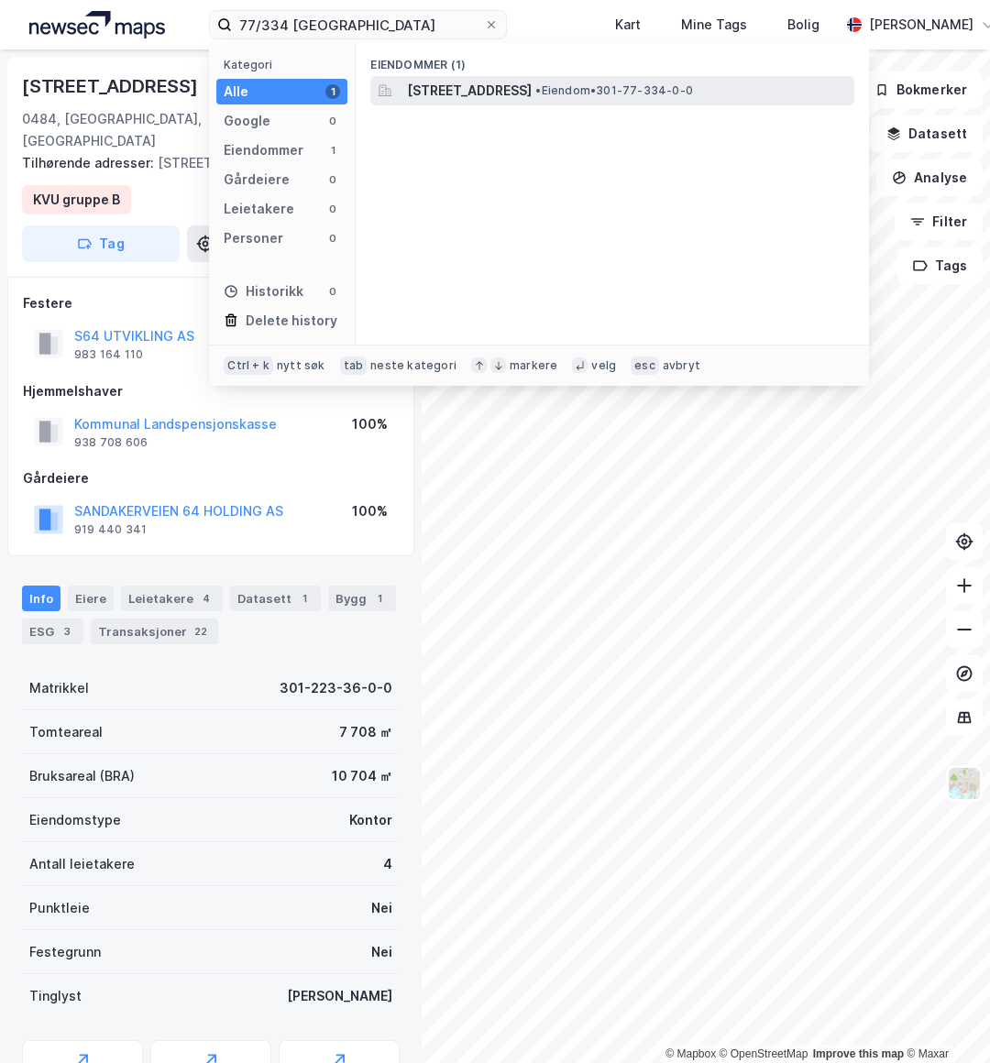
click at [531, 100] on span "[STREET_ADDRESS]" at bounding box center [469, 91] width 125 height 22
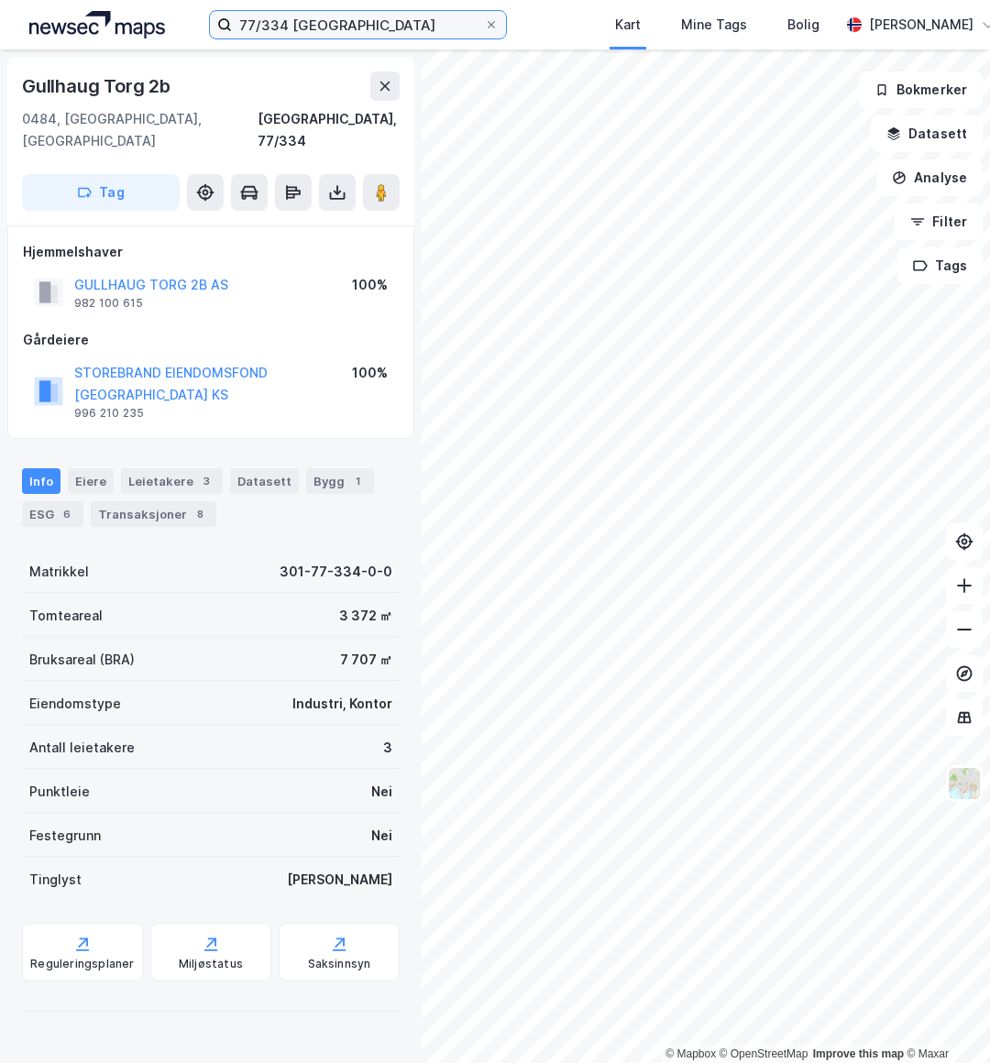
click at [317, 30] on input "77/334 [GEOGRAPHIC_DATA]" at bounding box center [358, 24] width 252 height 27
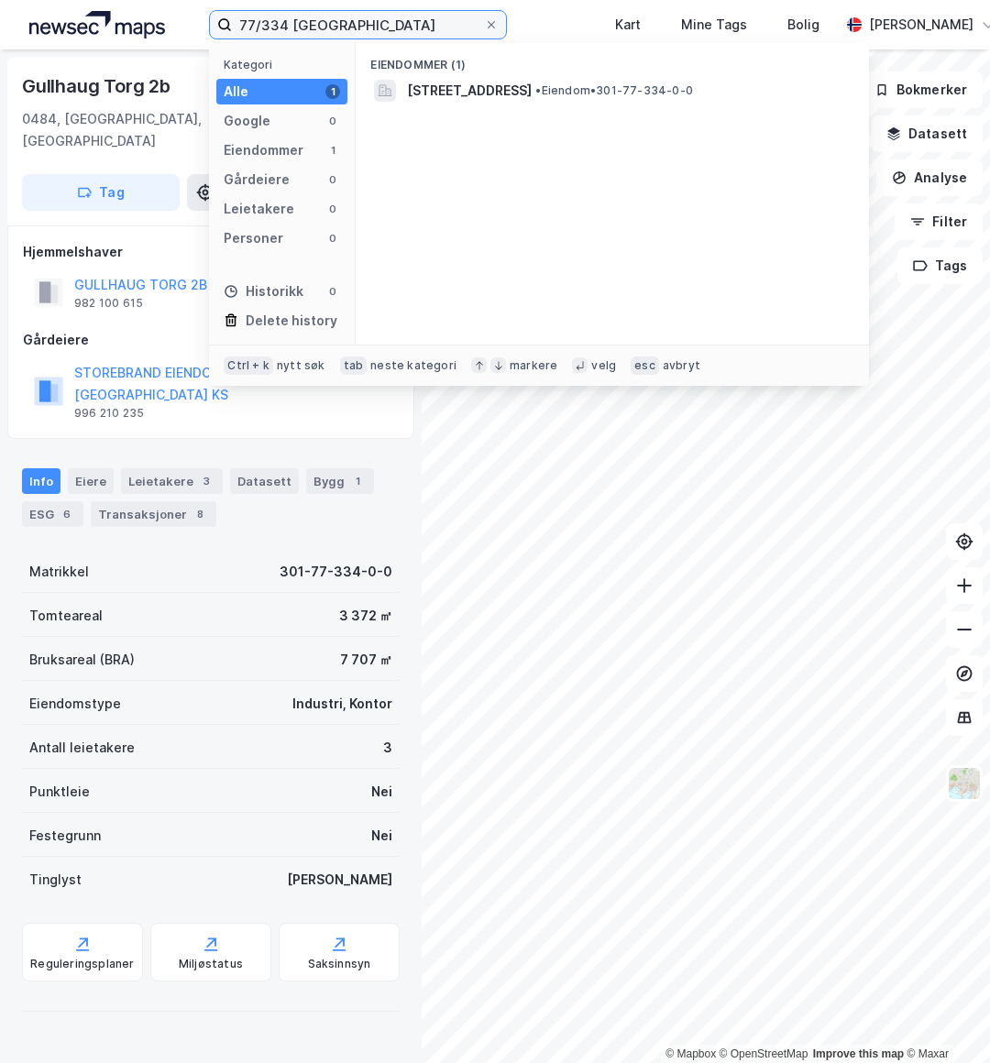
click at [317, 30] on input "77/334 [GEOGRAPHIC_DATA]" at bounding box center [358, 24] width 252 height 27
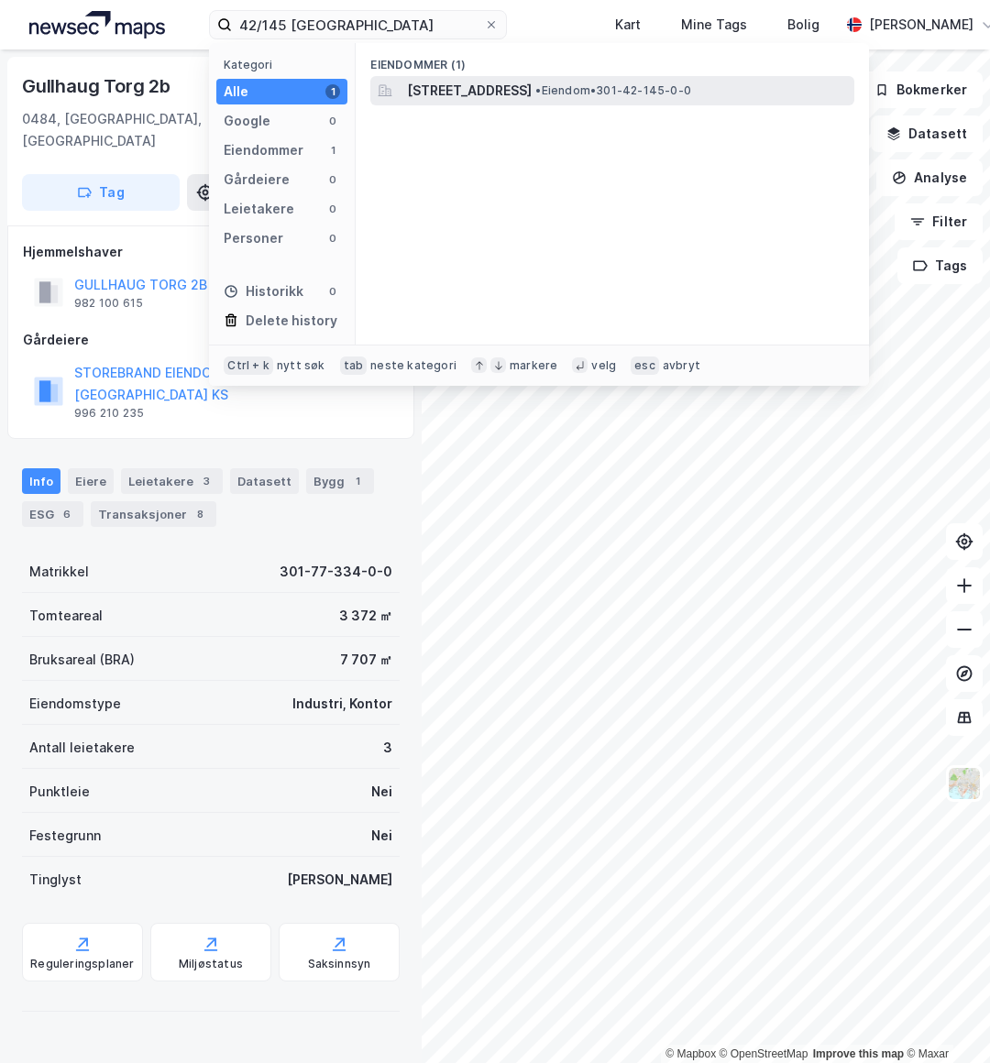
click at [465, 81] on span "[STREET_ADDRESS]" at bounding box center [469, 91] width 125 height 22
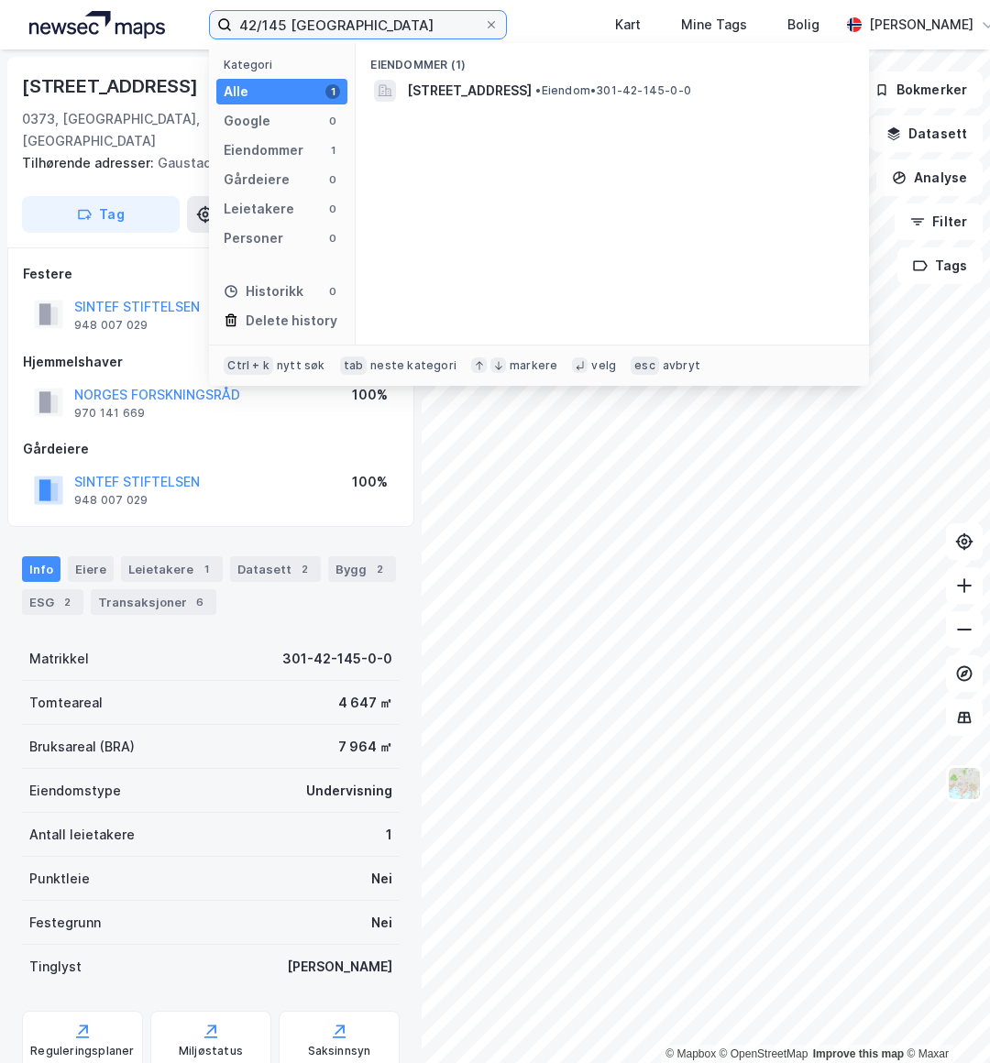
click at [373, 28] on input "42/145 [GEOGRAPHIC_DATA]" at bounding box center [358, 24] width 252 height 27
click at [373, 27] on input "42/145 [GEOGRAPHIC_DATA]" at bounding box center [358, 24] width 252 height 27
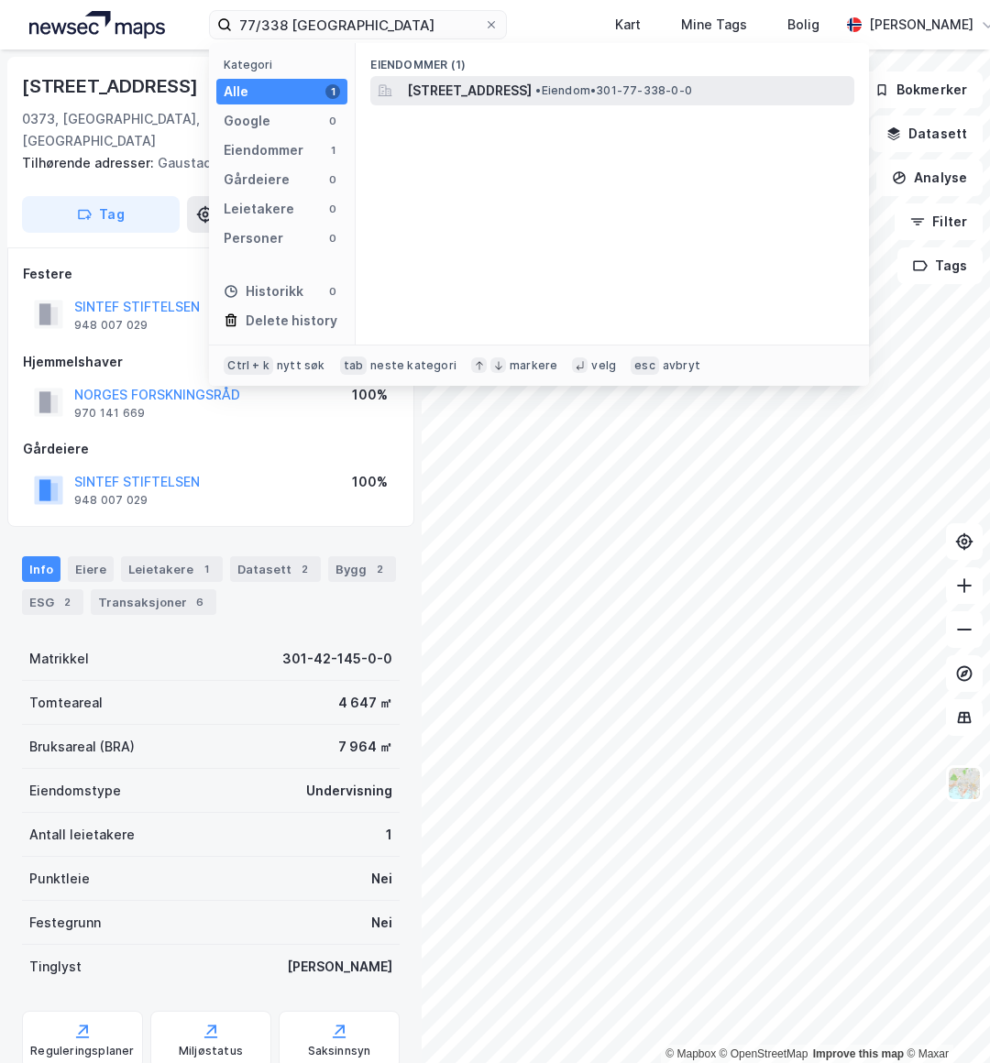
click at [425, 84] on span "[STREET_ADDRESS]" at bounding box center [469, 91] width 125 height 22
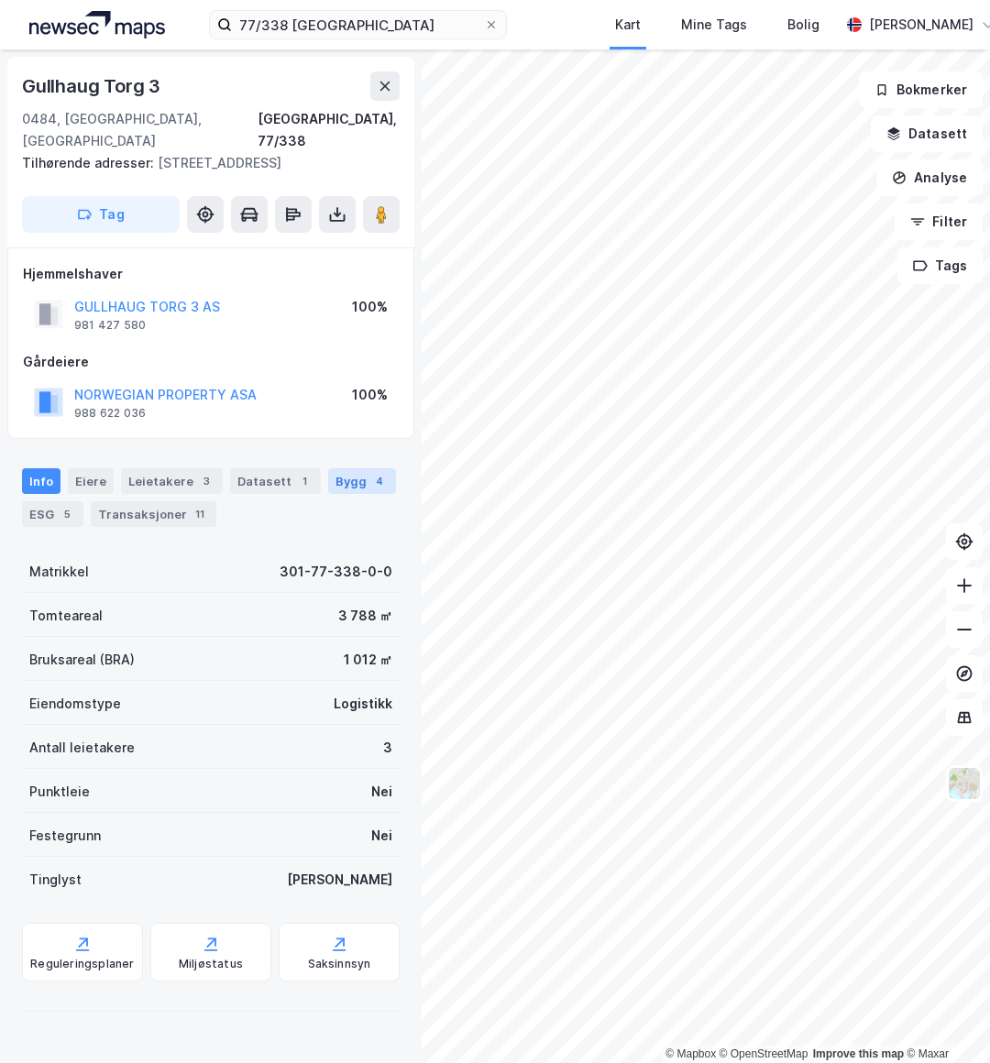
click at [334, 468] on div "Bygg 4" at bounding box center [362, 481] width 68 height 26
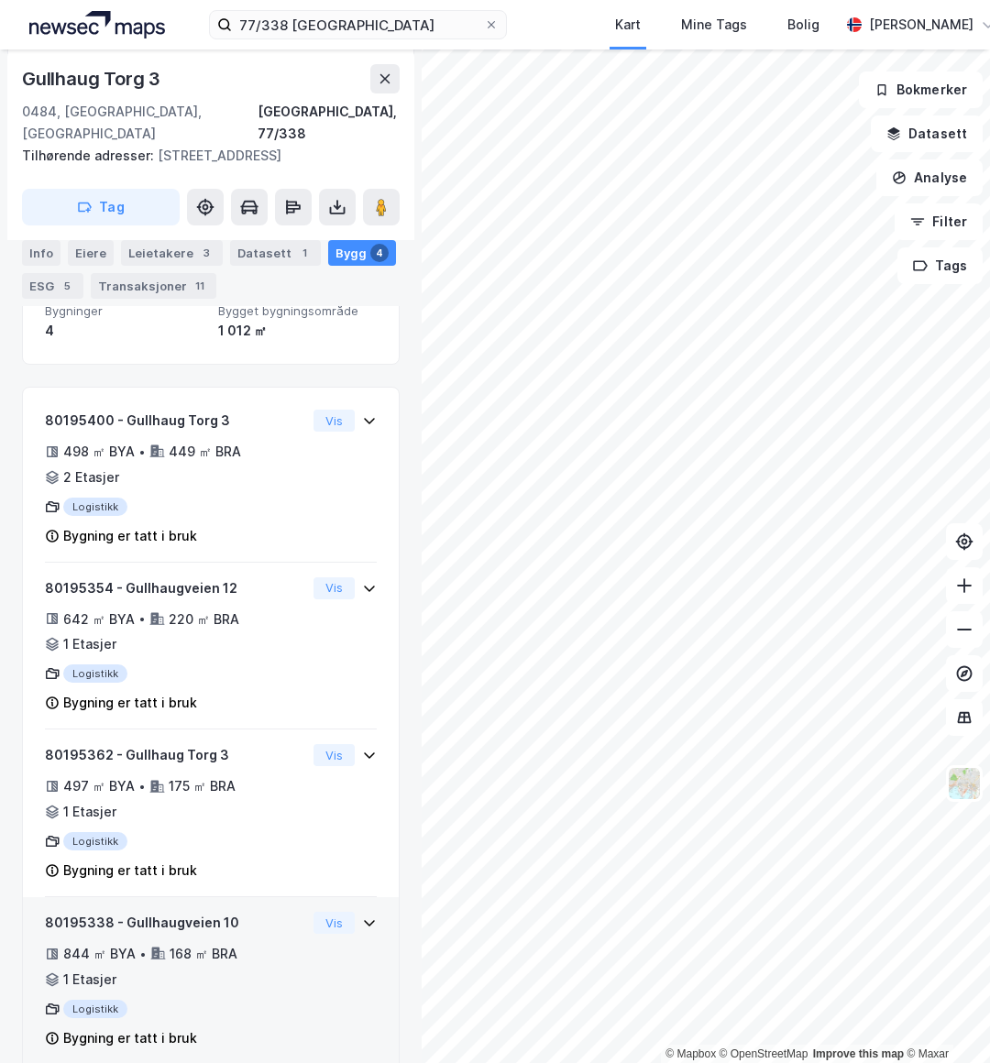
scroll to position [276, 0]
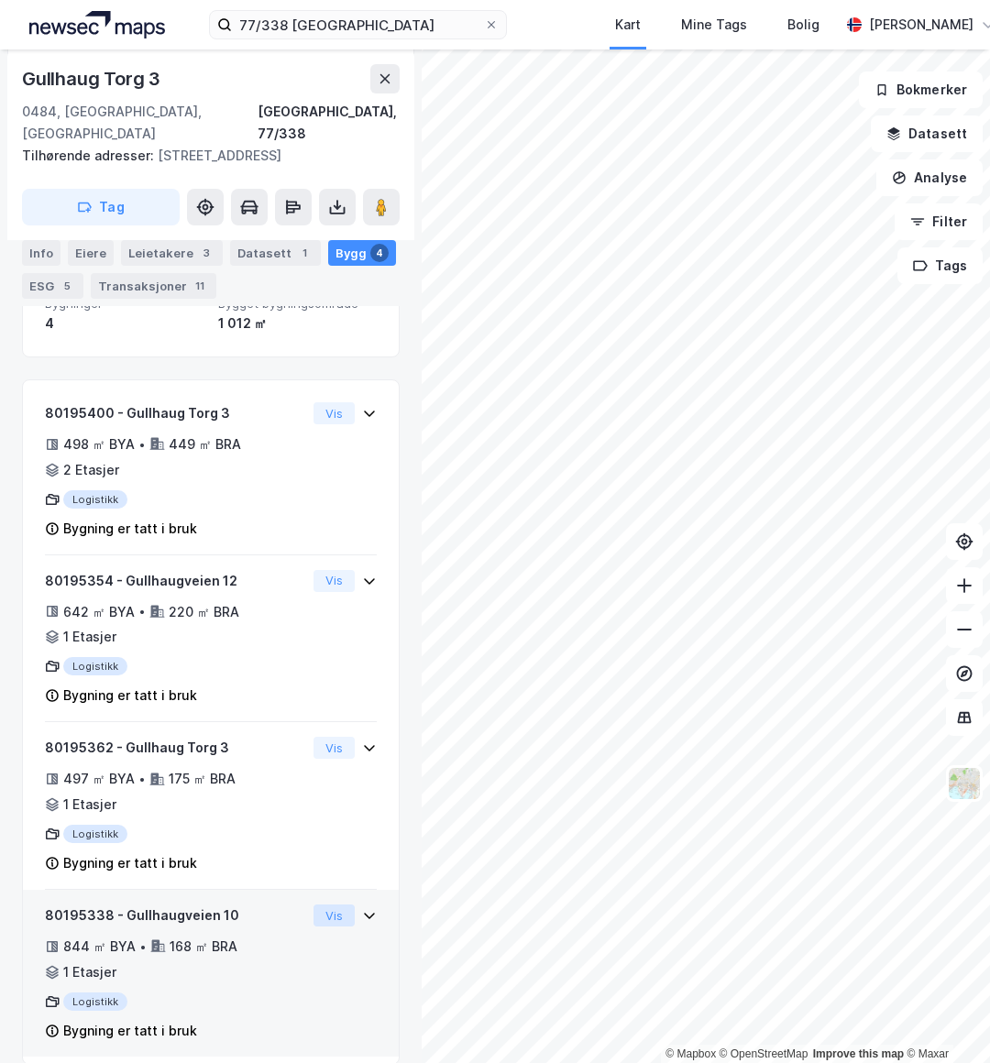
click at [314, 756] on button "Vis" at bounding box center [333, 915] width 41 height 22
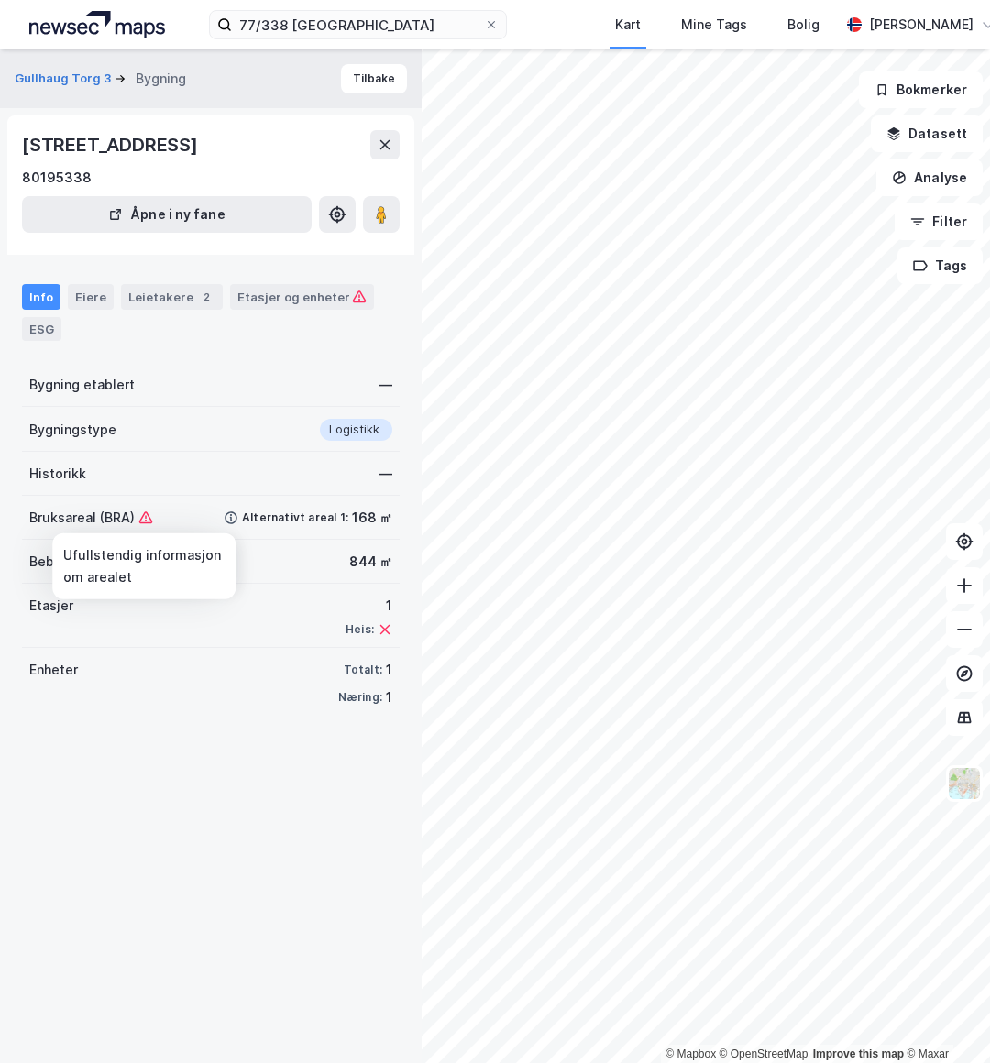
click at [144, 520] on icon at bounding box center [145, 517] width 15 height 15
click at [141, 514] on icon at bounding box center [145, 517] width 13 height 12
click at [141, 518] on icon at bounding box center [145, 517] width 15 height 15
click at [398, 151] on button at bounding box center [384, 144] width 29 height 29
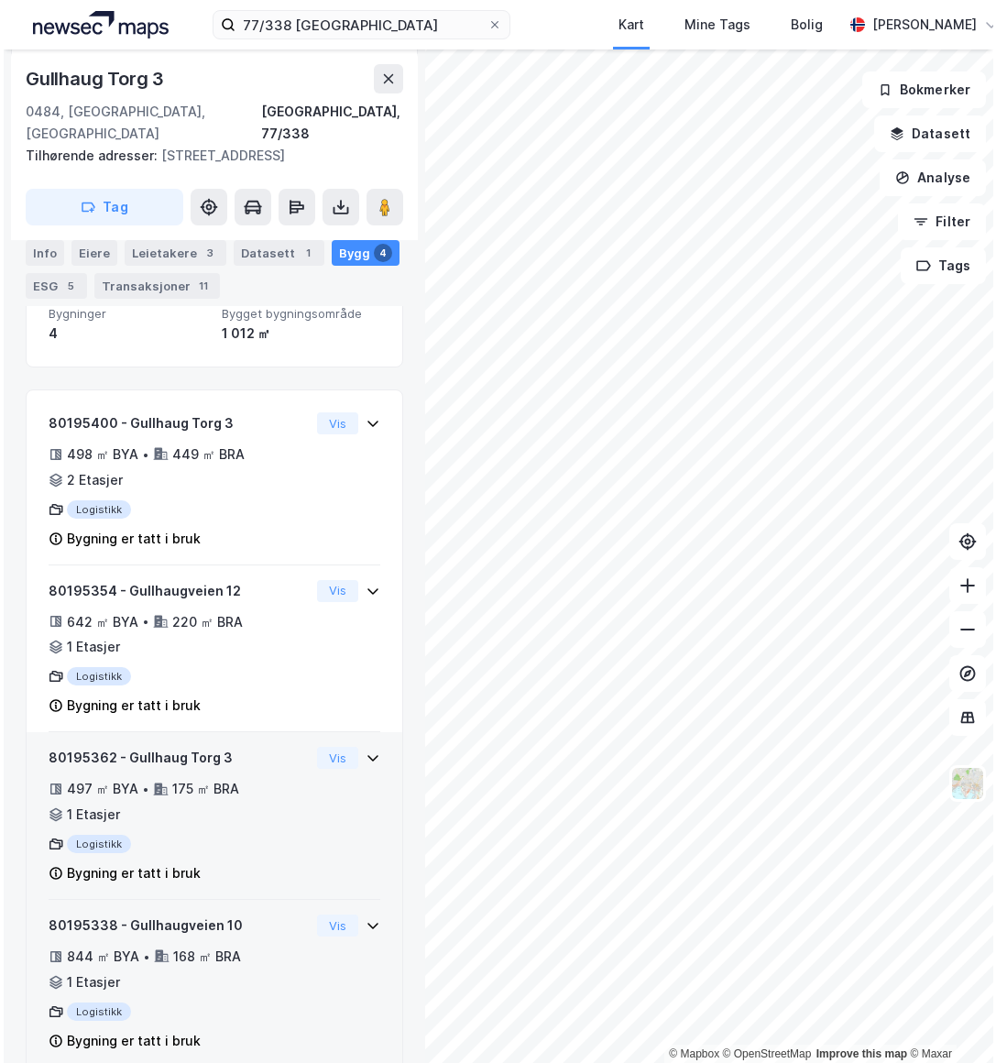
scroll to position [276, 0]
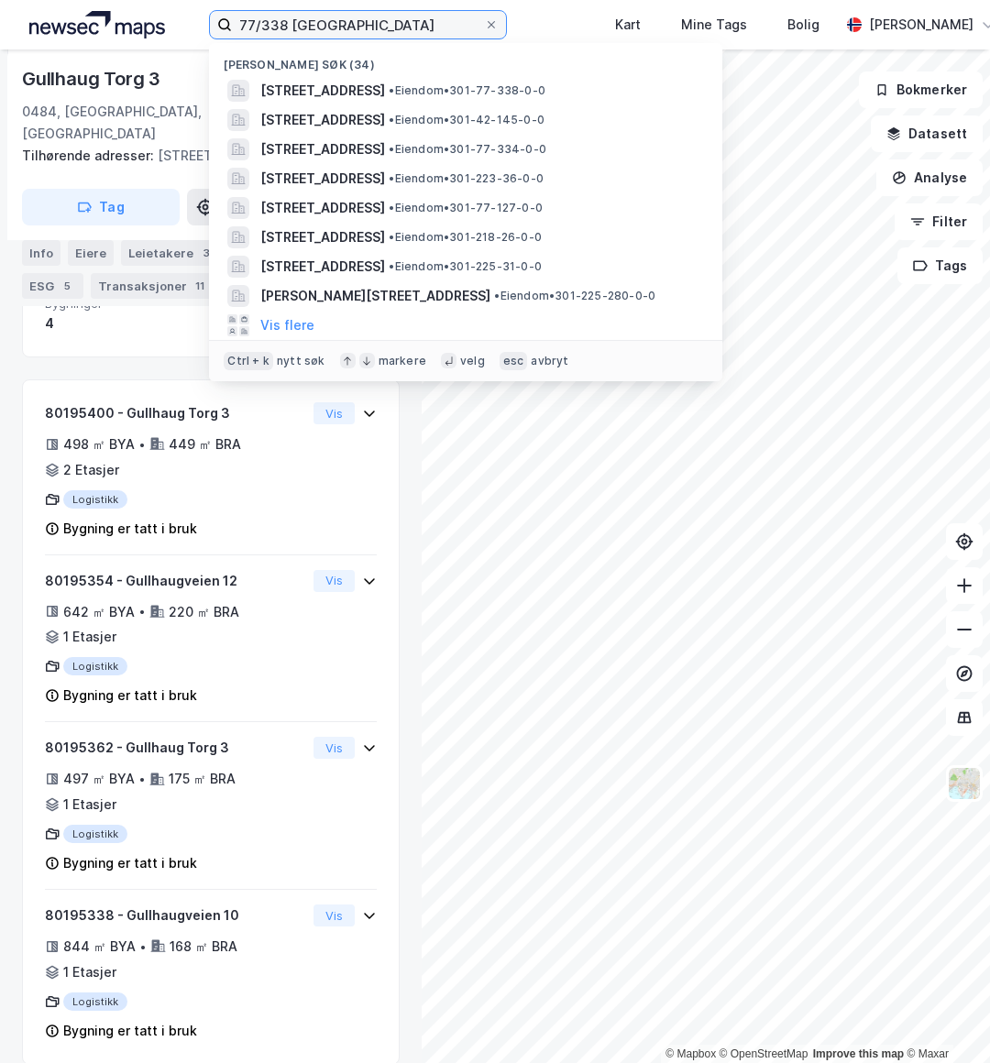
click at [264, 14] on input "77/338 [GEOGRAPHIC_DATA]" at bounding box center [358, 24] width 252 height 27
drag, startPoint x: 312, startPoint y: 18, endPoint x: 274, endPoint y: 26, distance: 38.3
click at [274, 26] on input "77/338 [GEOGRAPHIC_DATA]" at bounding box center [358, 24] width 252 height 27
click at [334, 21] on input "77/338 [GEOGRAPHIC_DATA]" at bounding box center [358, 24] width 252 height 27
drag, startPoint x: 335, startPoint y: 20, endPoint x: 267, endPoint y: 30, distance: 69.5
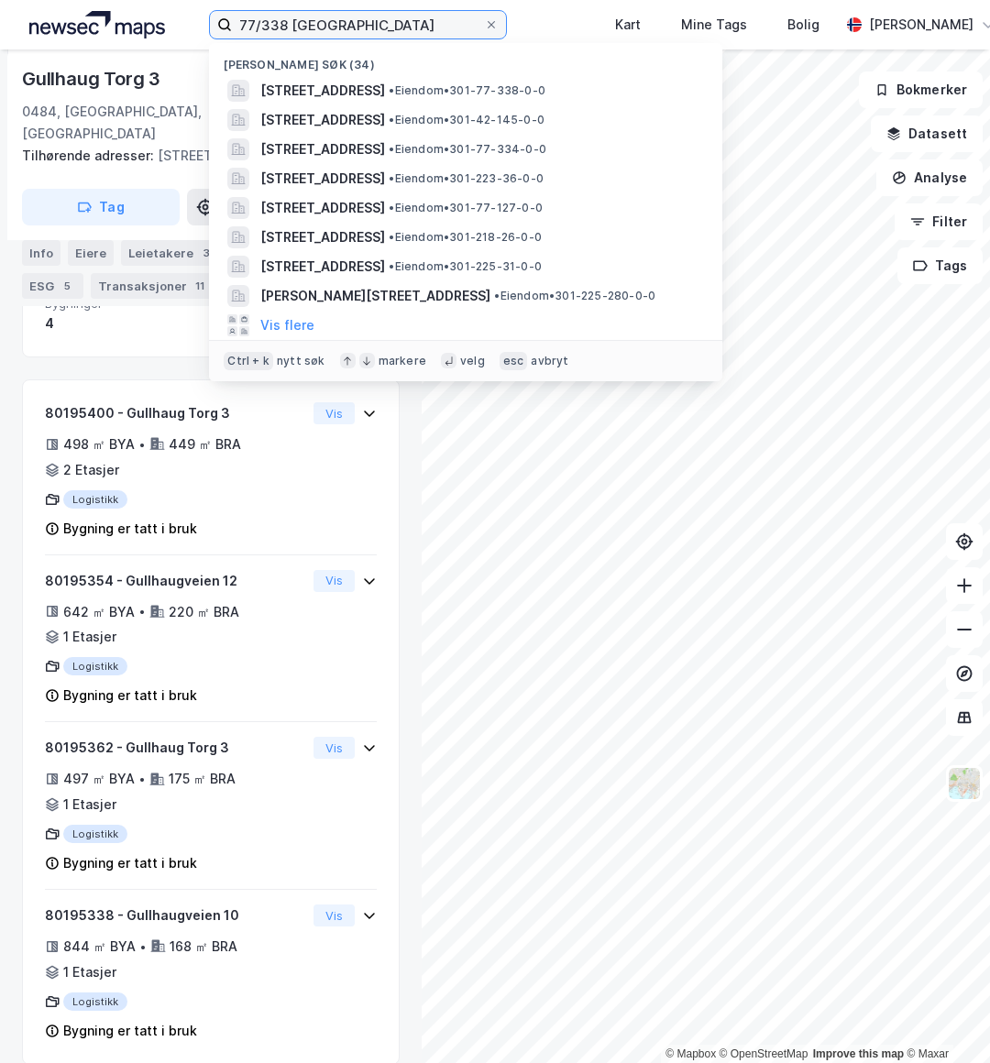
click at [267, 30] on input "77/338 [GEOGRAPHIC_DATA]" at bounding box center [358, 24] width 252 height 27
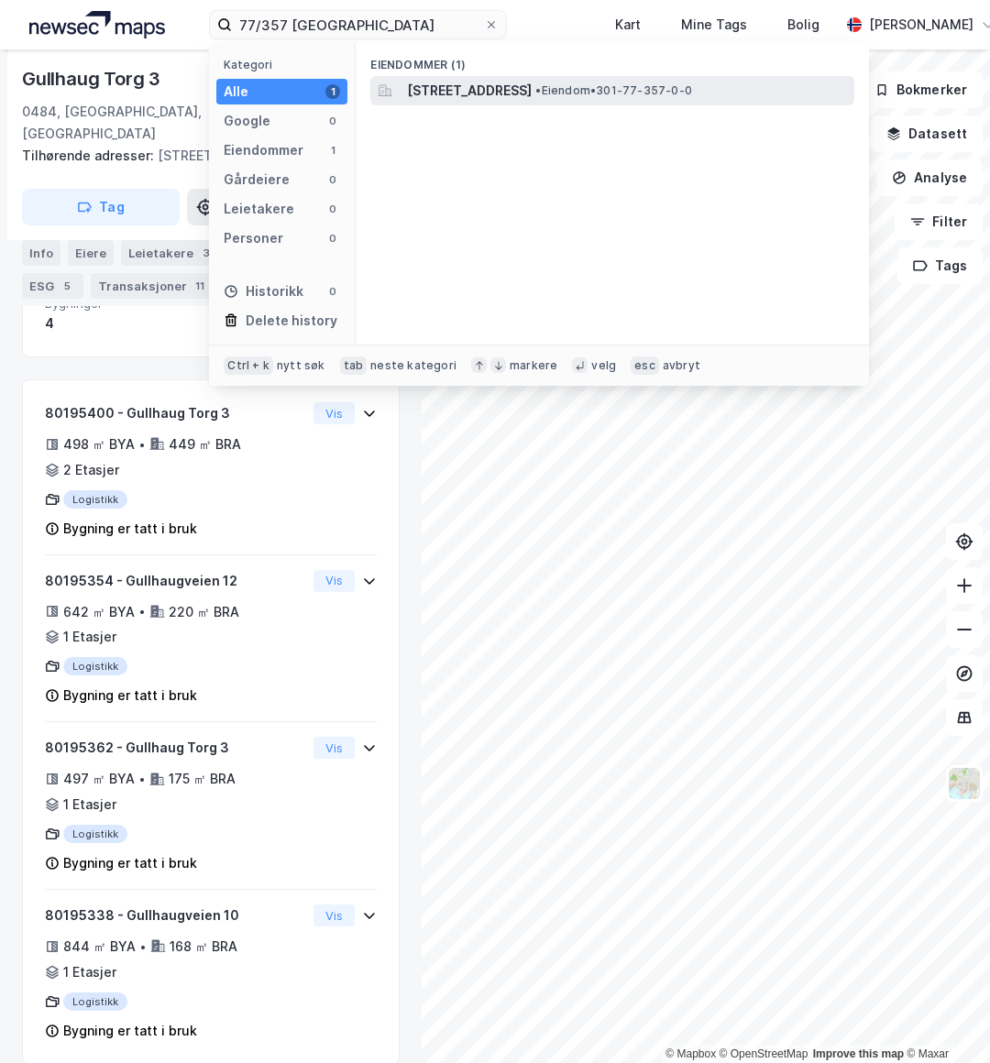
click at [451, 82] on span "[STREET_ADDRESS]" at bounding box center [469, 91] width 125 height 22
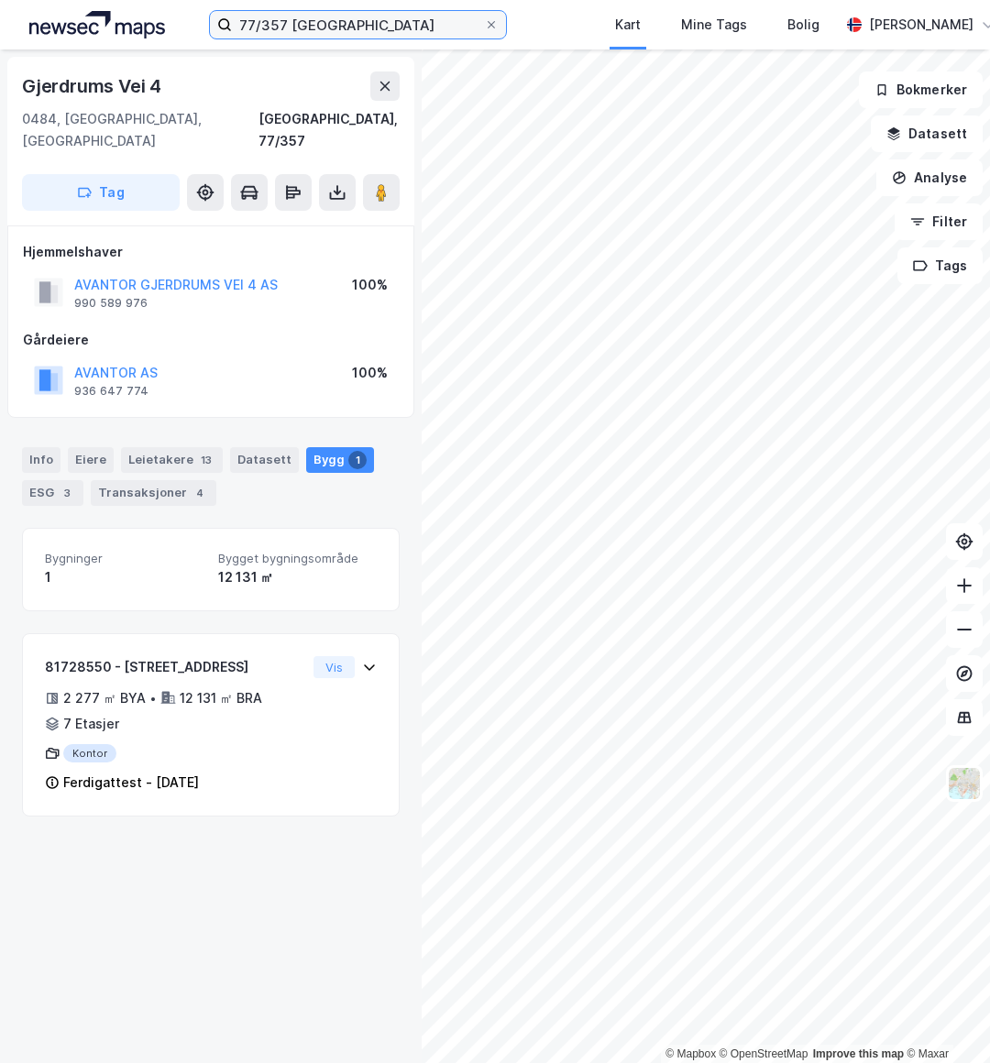
click at [338, 18] on input "77/357 [GEOGRAPHIC_DATA]" at bounding box center [358, 24] width 252 height 27
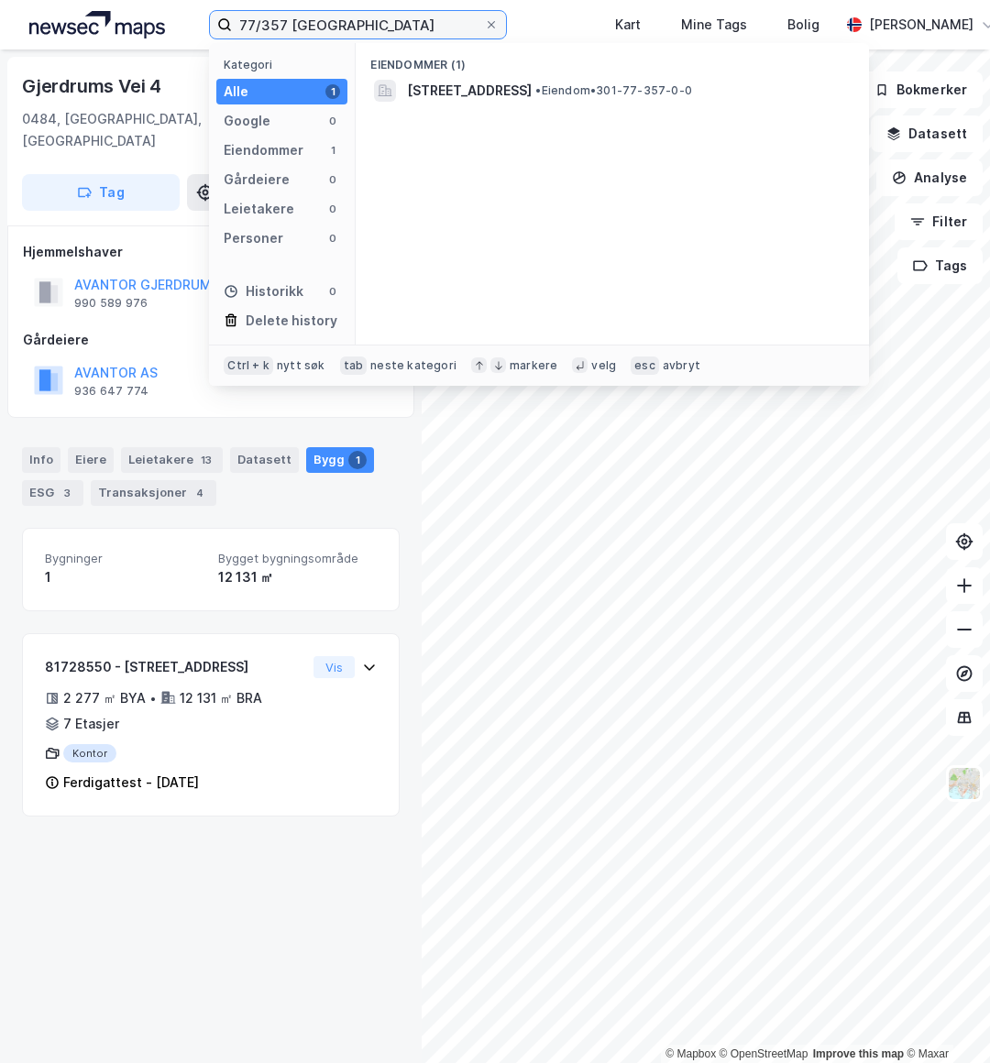
click at [284, 24] on input "77/357 [GEOGRAPHIC_DATA]" at bounding box center [358, 24] width 252 height 27
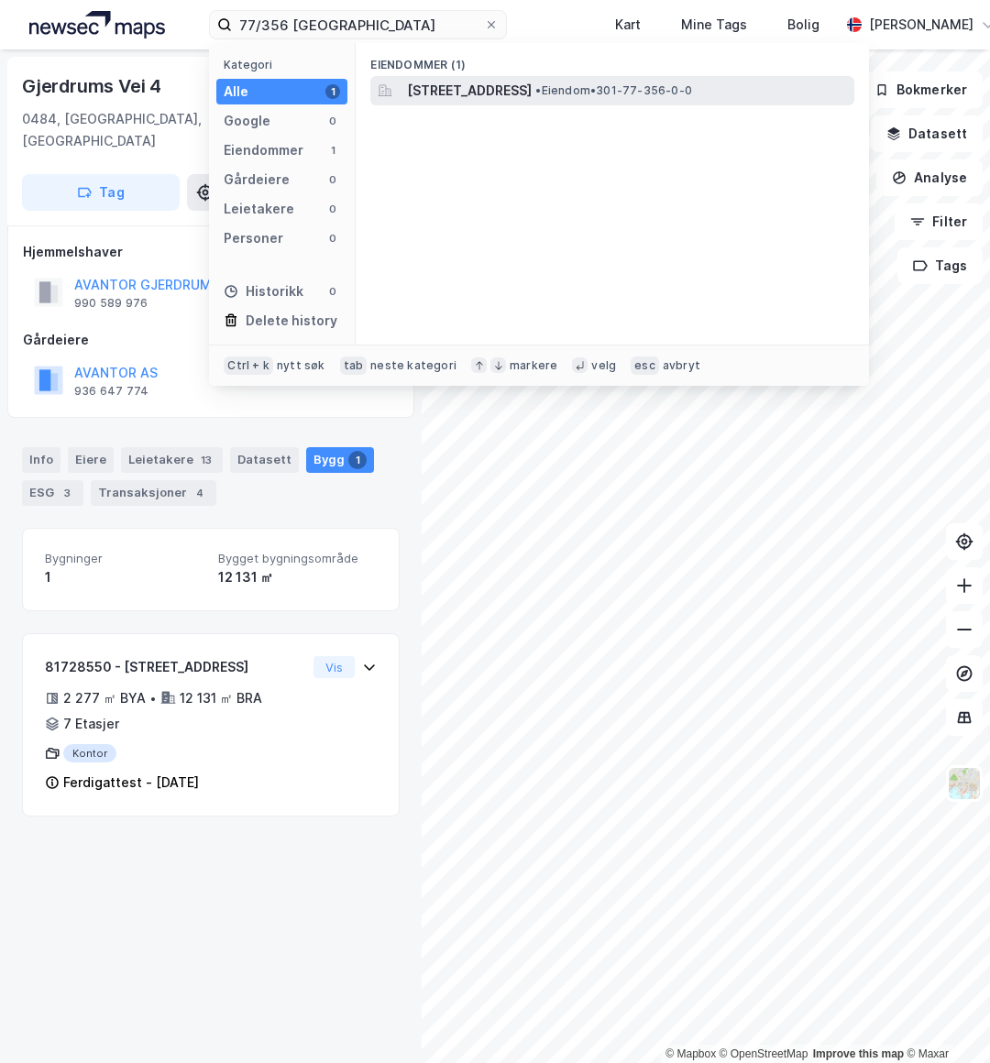
click at [454, 90] on span "[STREET_ADDRESS]" at bounding box center [469, 91] width 125 height 22
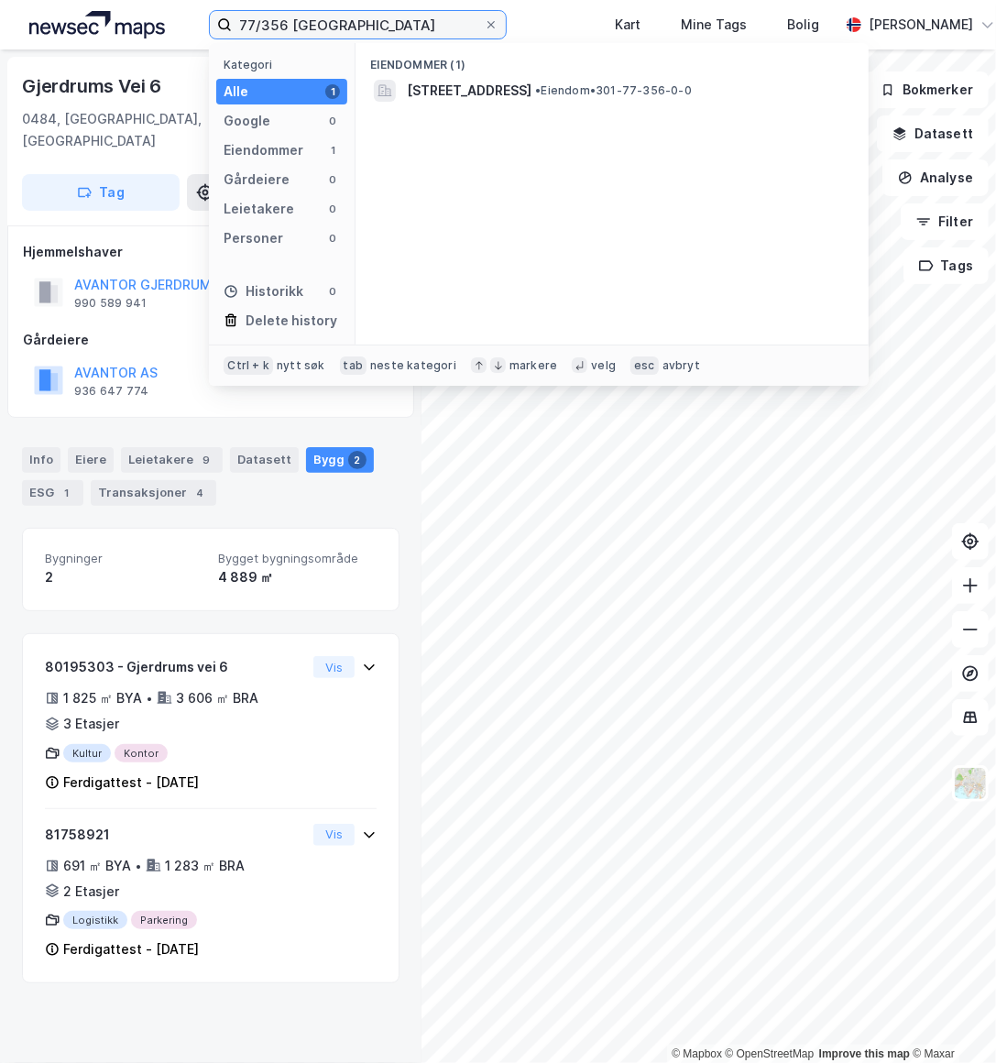
drag, startPoint x: 284, startPoint y: 23, endPoint x: 210, endPoint y: 28, distance: 74.4
click at [210, 28] on label "77/356 [GEOGRAPHIC_DATA]" at bounding box center [358, 24] width 298 height 29
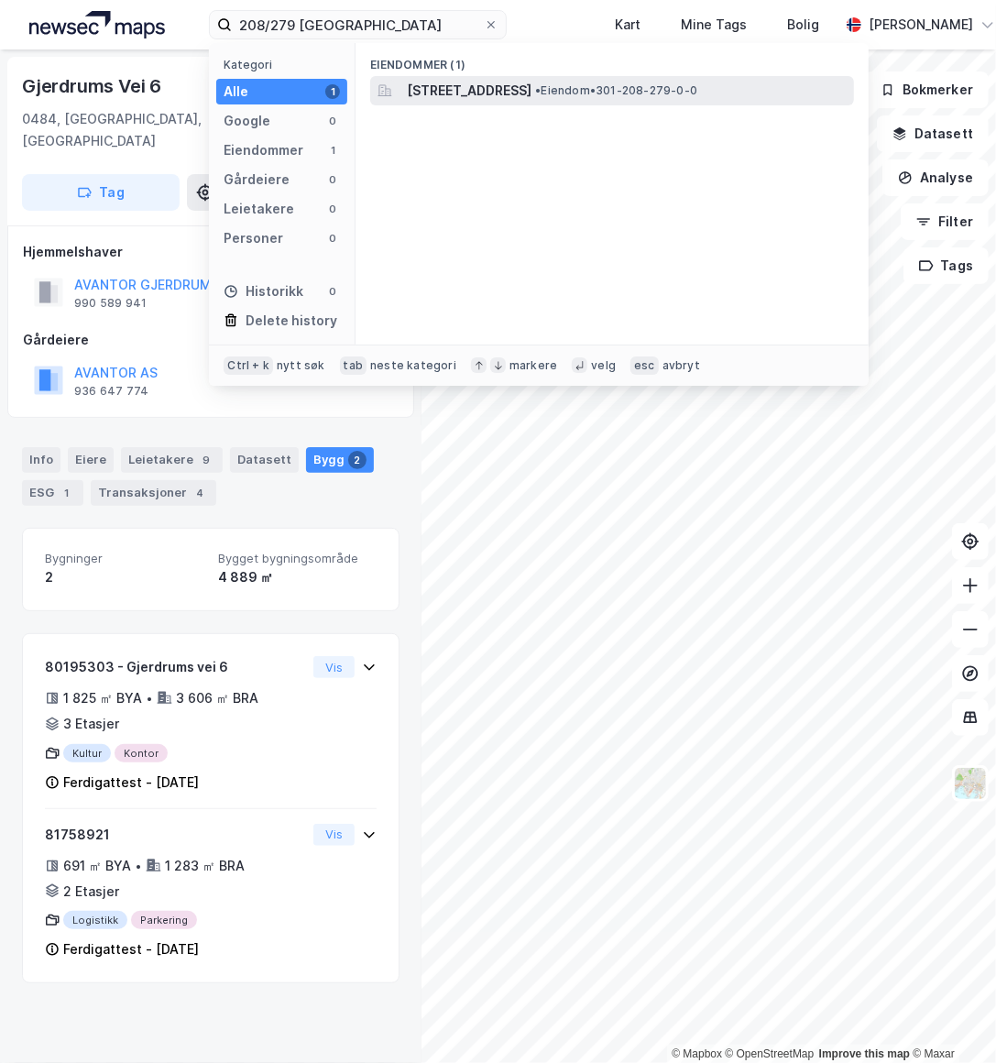
click at [531, 94] on span "[STREET_ADDRESS]" at bounding box center [469, 91] width 125 height 22
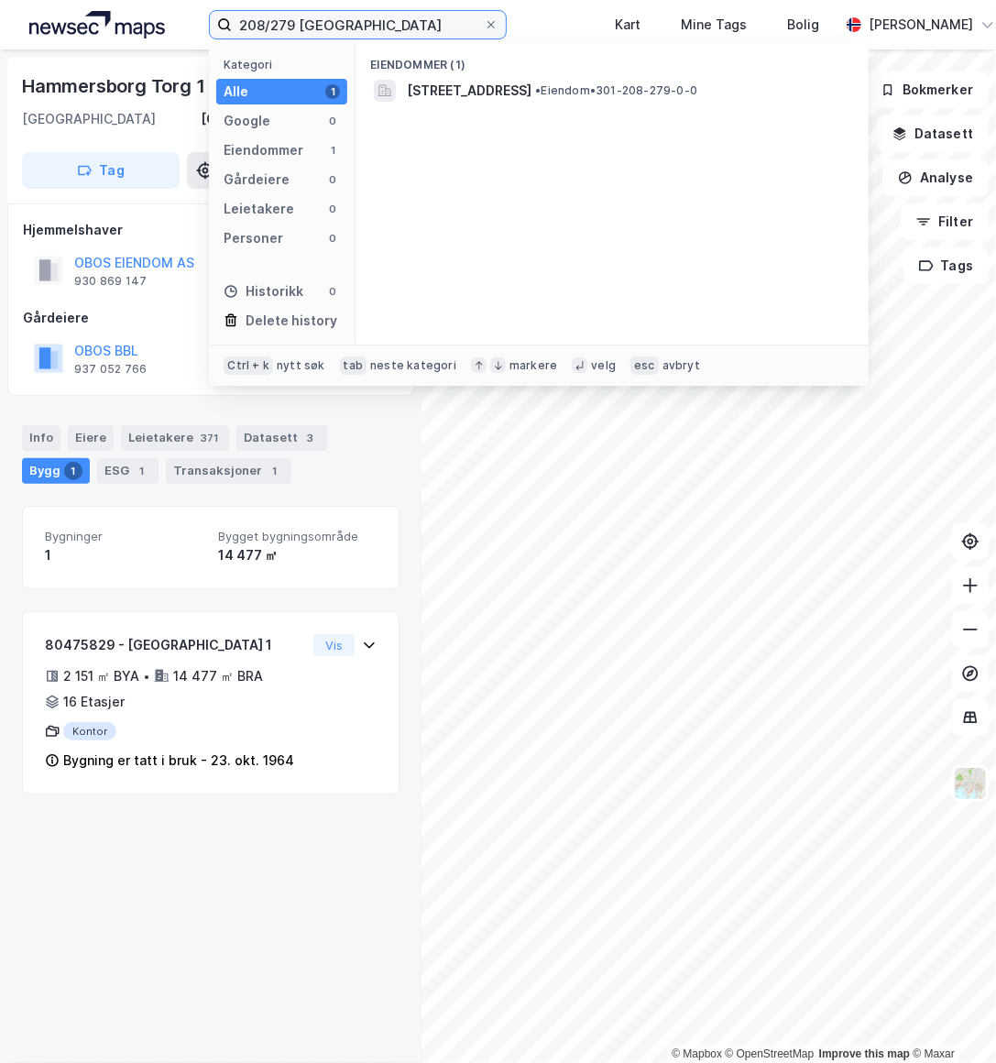
drag, startPoint x: 292, startPoint y: 27, endPoint x: 204, endPoint y: 37, distance: 88.5
click at [204, 37] on div "208/279 oslo Kategori Alle 1 Google 0 Eiendommer 1 Gårdeiere 0 Leietakere 0 Per…" at bounding box center [498, 24] width 996 height 49
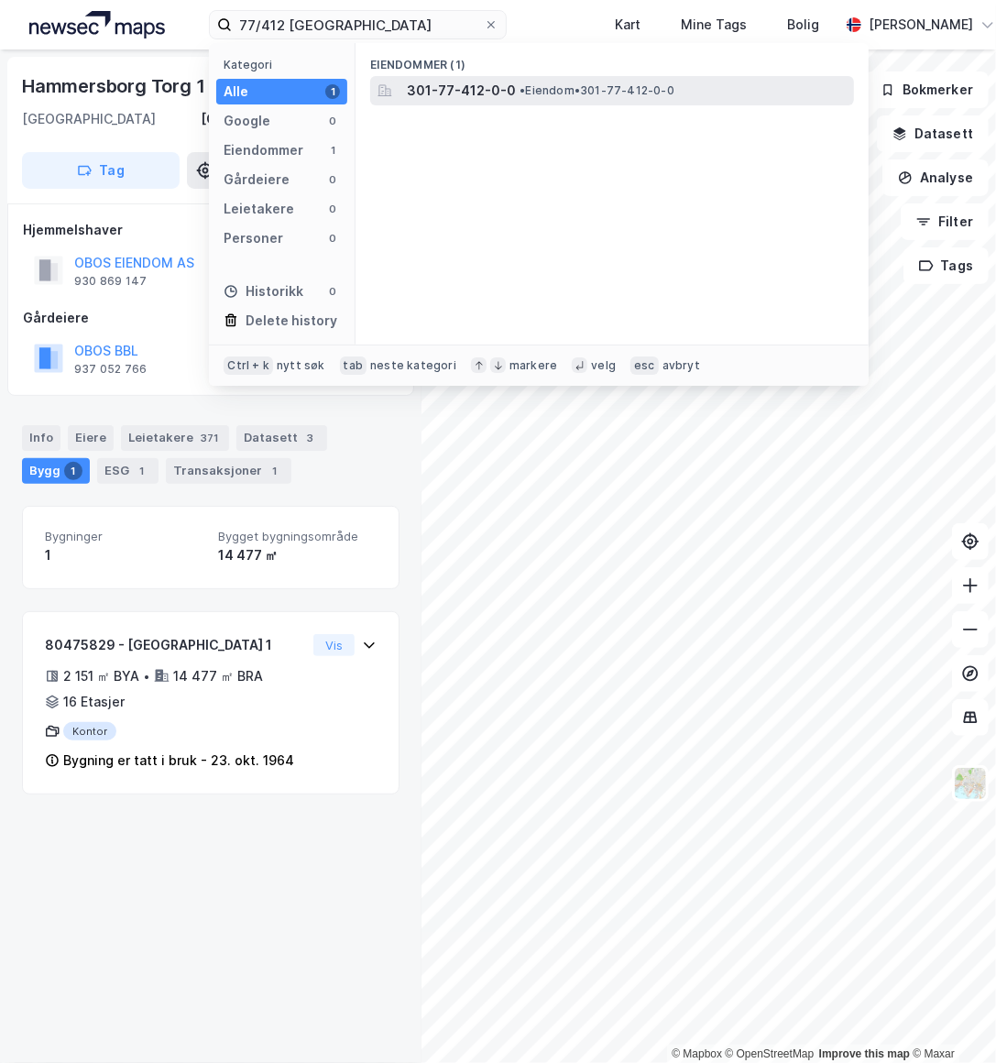
click at [451, 82] on span "301-77-412-0-0" at bounding box center [461, 91] width 109 height 22
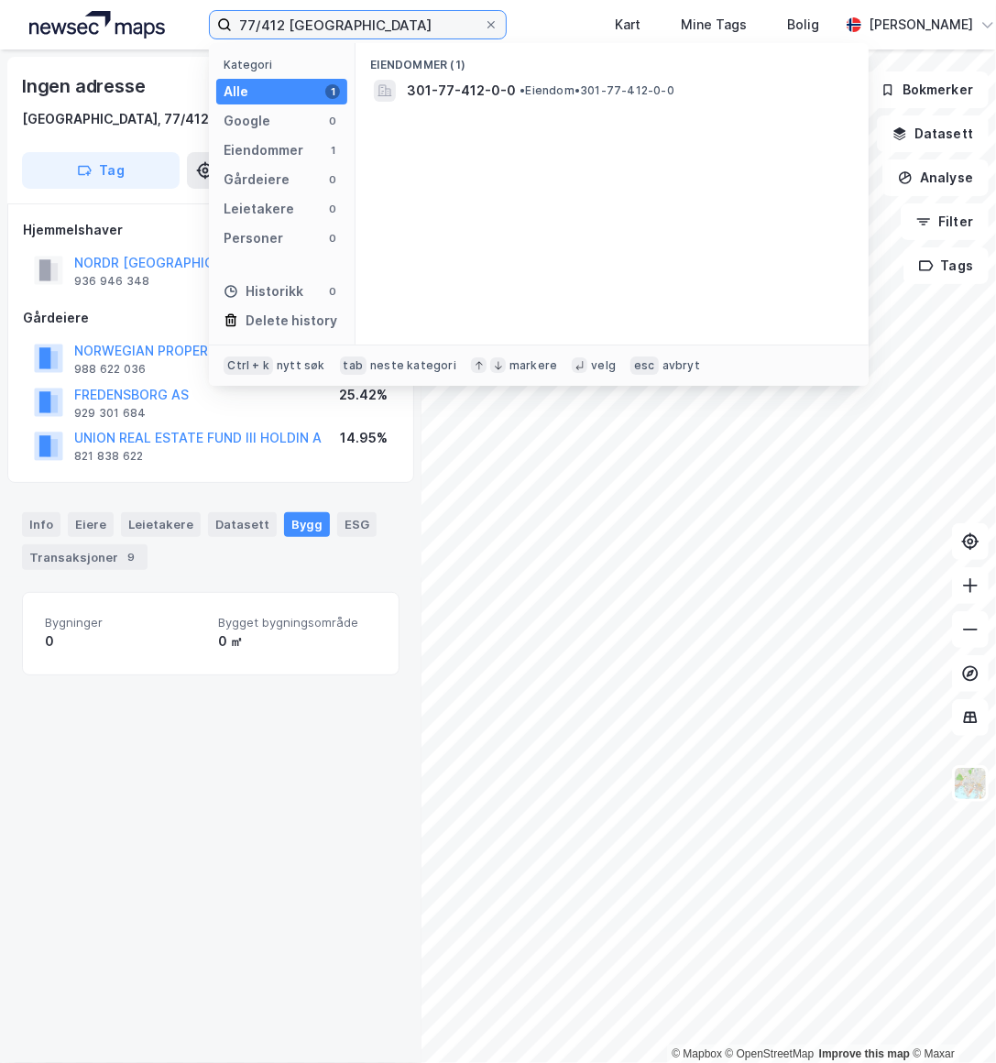
drag, startPoint x: 284, startPoint y: 24, endPoint x: 165, endPoint y: 19, distance: 119.2
click at [165, 19] on div "77/412 oslo Kategori Alle 1 Google 0 Eiendommer 1 Gårdeiere 0 Leietakere 0 Pers…" at bounding box center [498, 24] width 996 height 49
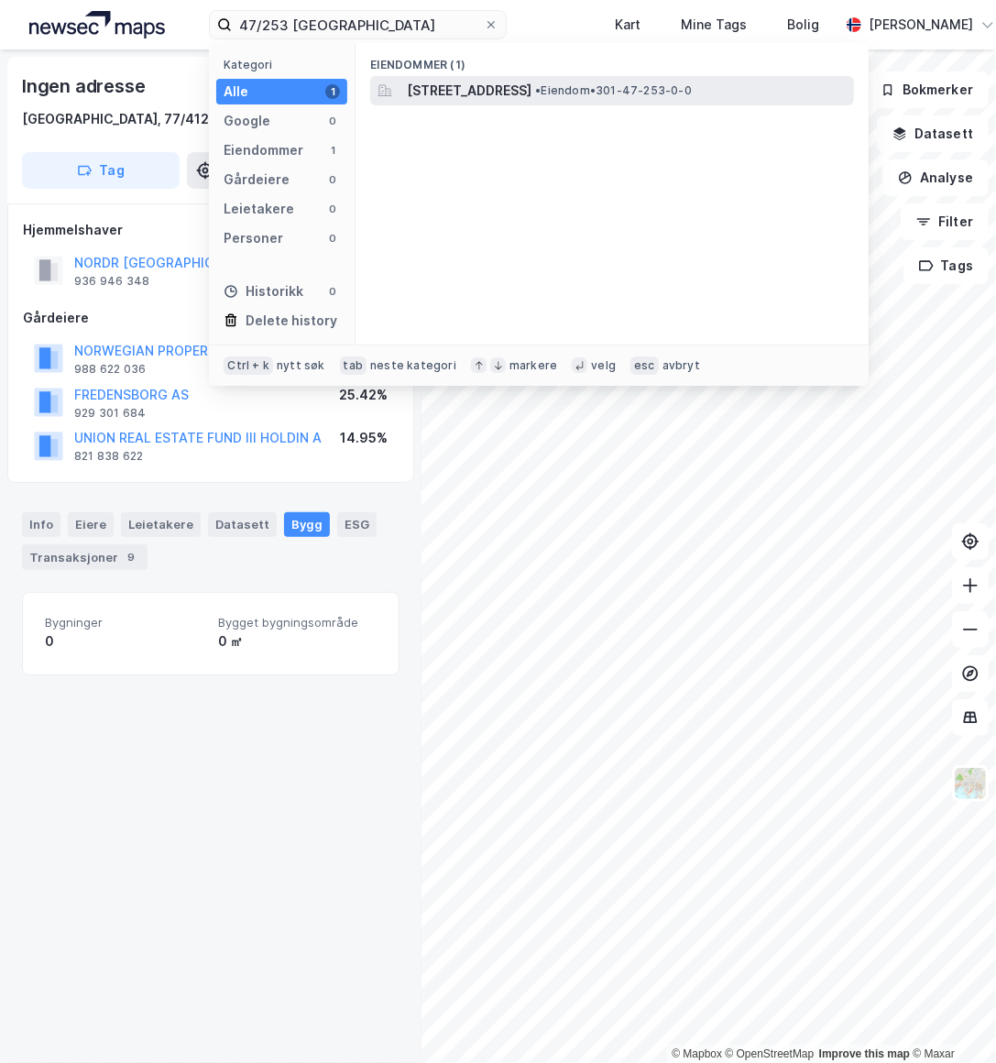
click at [531, 86] on span "[STREET_ADDRESS]" at bounding box center [469, 91] width 125 height 22
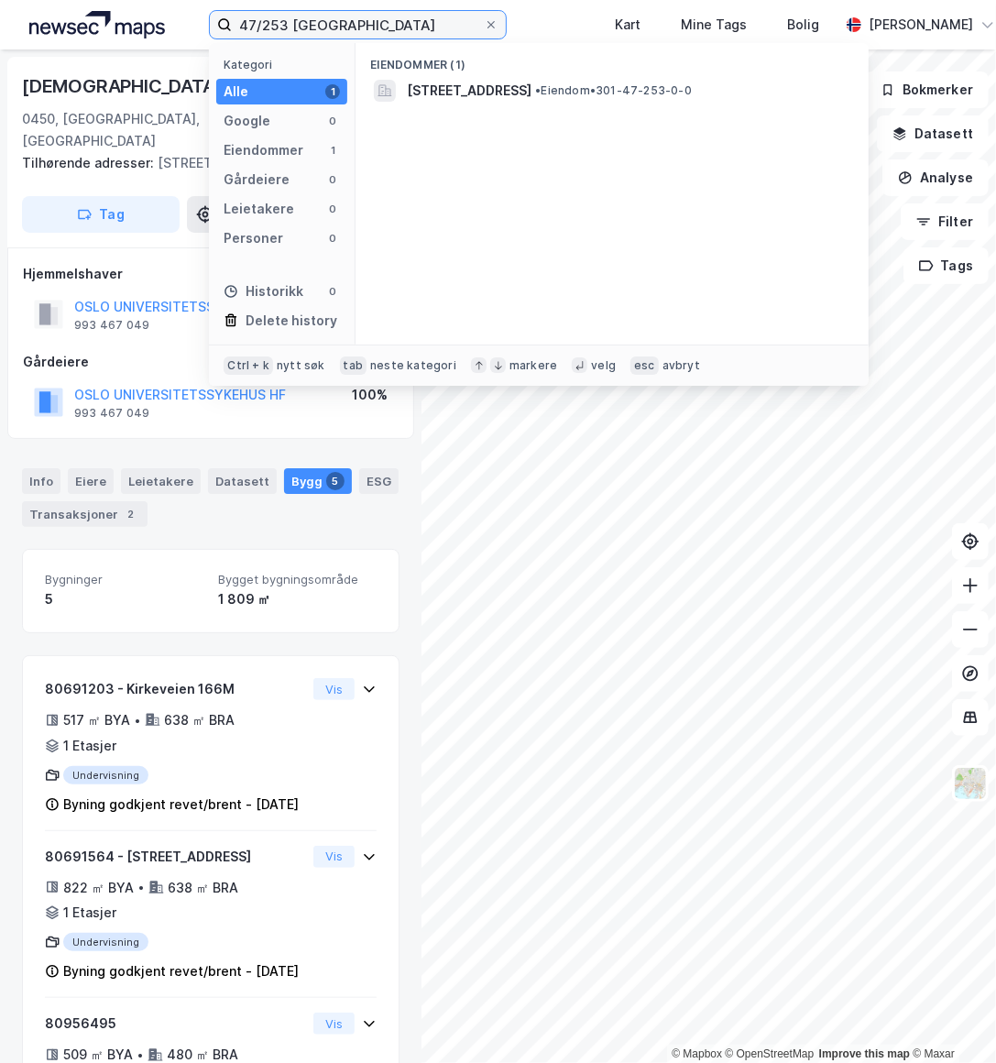
drag, startPoint x: 286, startPoint y: 27, endPoint x: 260, endPoint y: 28, distance: 25.7
click at [260, 28] on input "47/253 [GEOGRAPHIC_DATA]" at bounding box center [358, 24] width 252 height 27
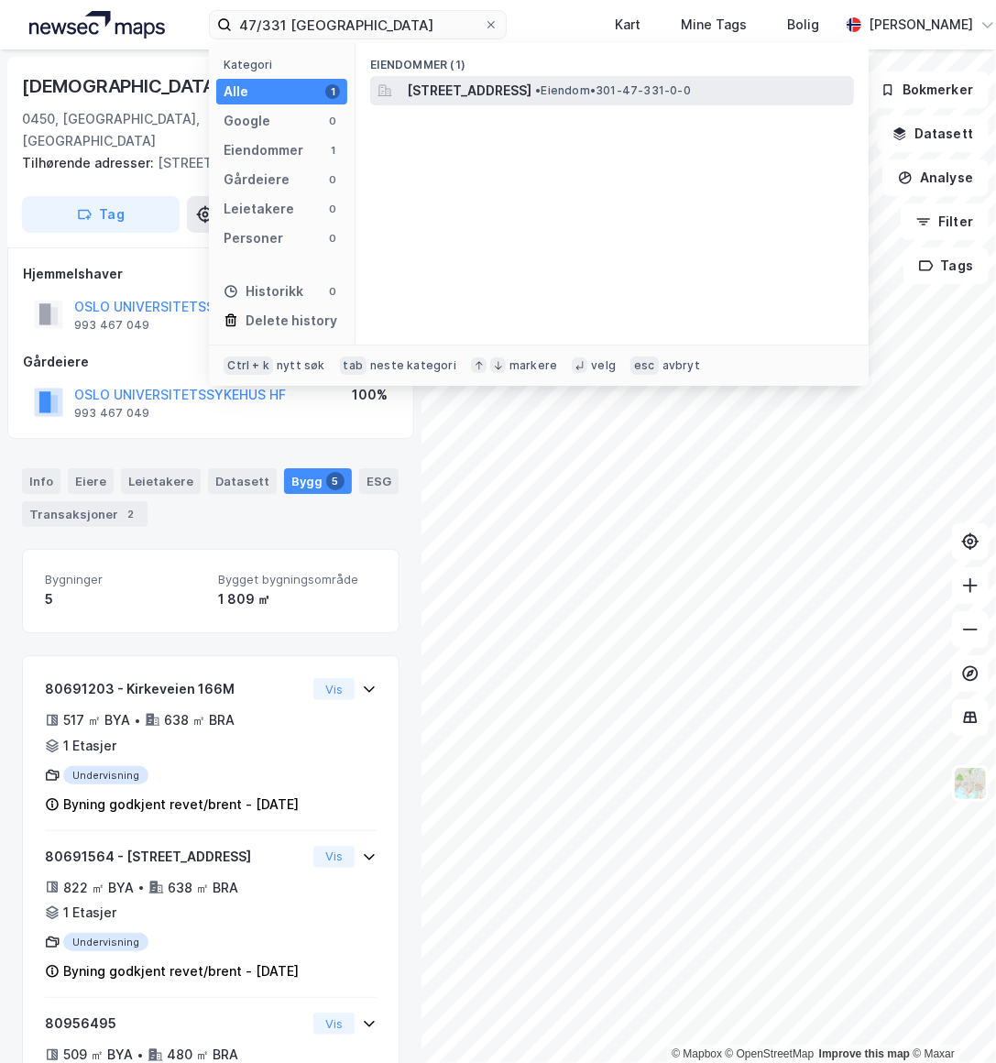
click at [457, 82] on span "[STREET_ADDRESS]" at bounding box center [469, 91] width 125 height 22
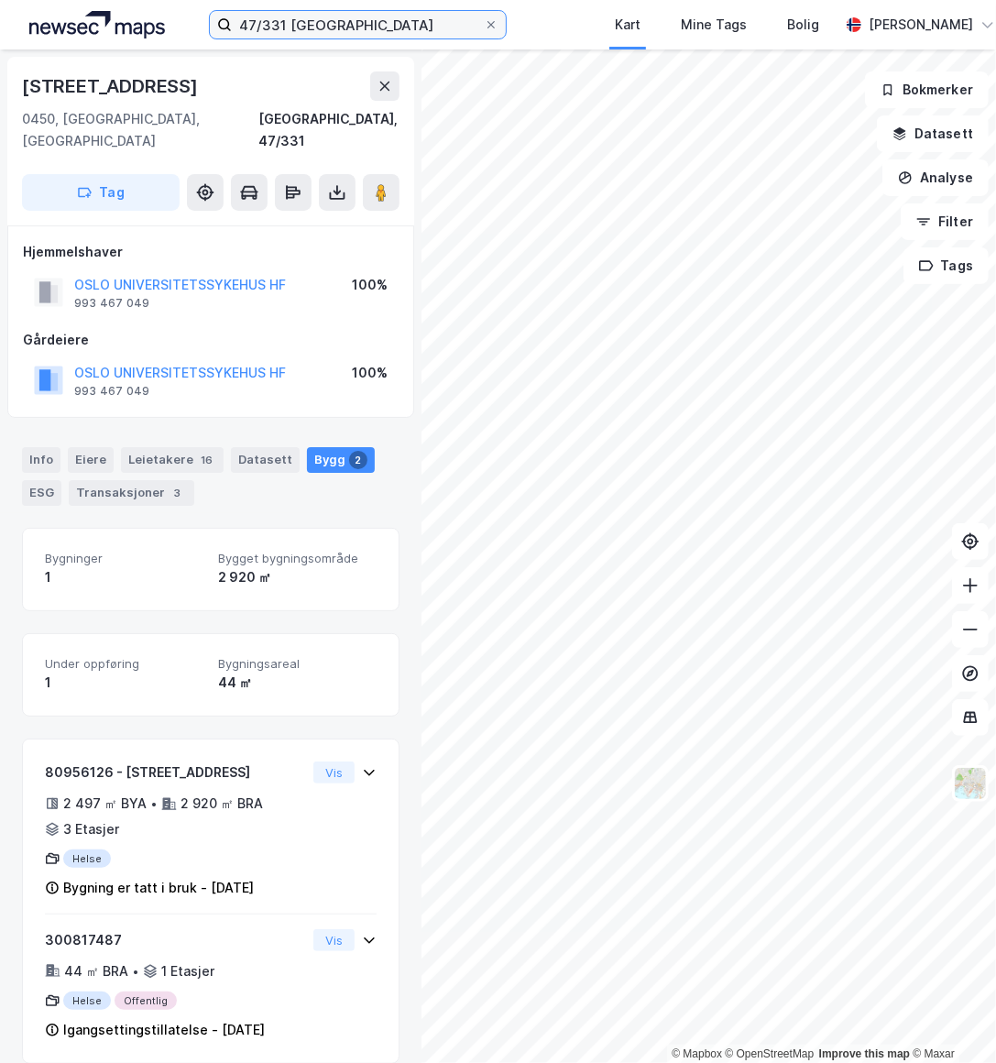
click at [287, 27] on input "47/331 [GEOGRAPHIC_DATA]" at bounding box center [358, 24] width 252 height 27
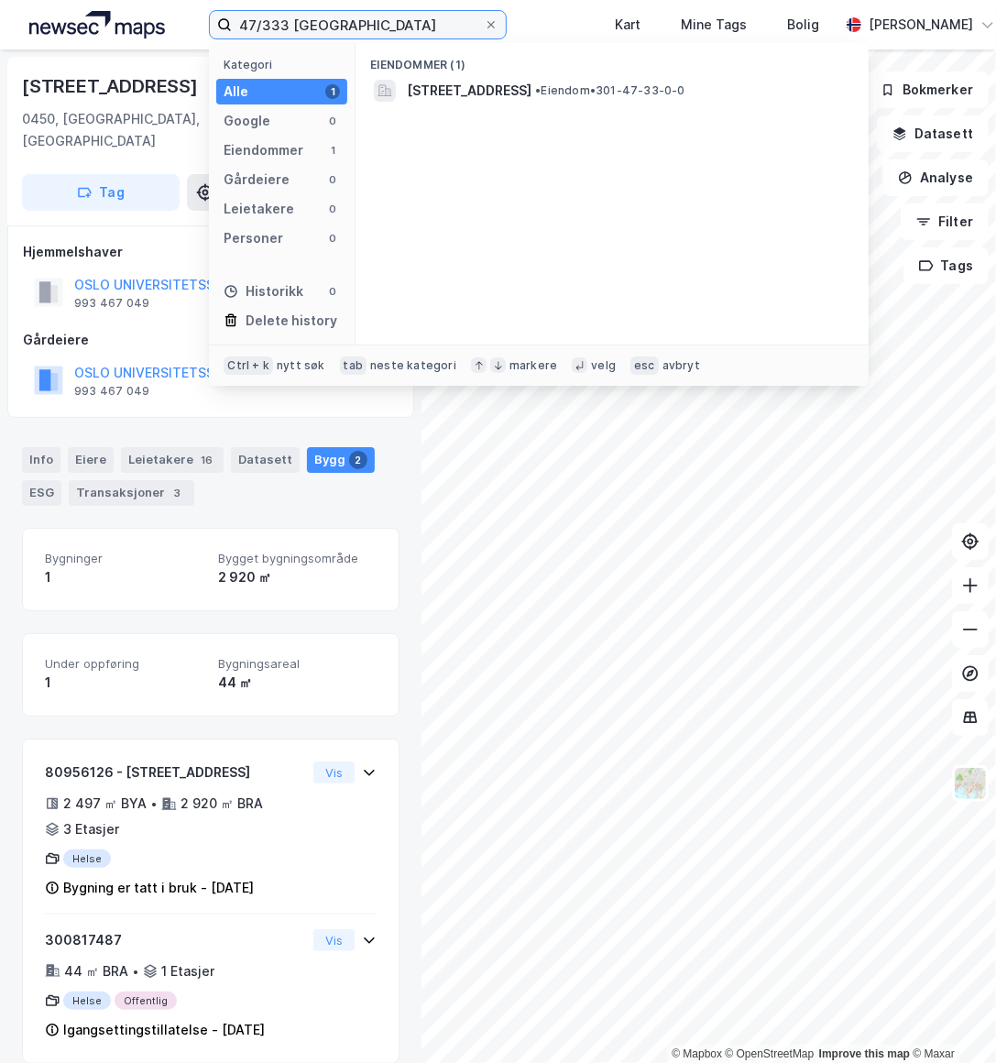
type input "47/333 [GEOGRAPHIC_DATA]"
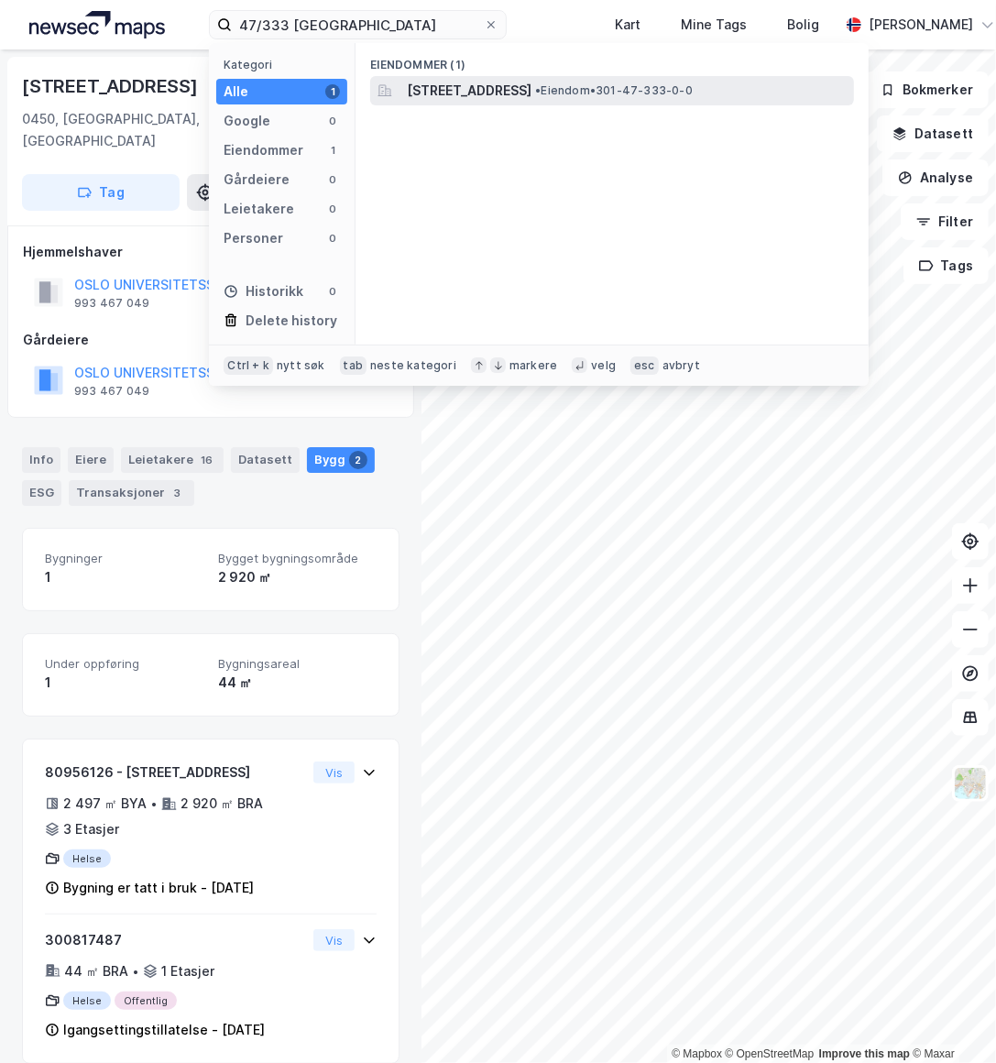
click at [418, 99] on span "[STREET_ADDRESS]" at bounding box center [469, 91] width 125 height 22
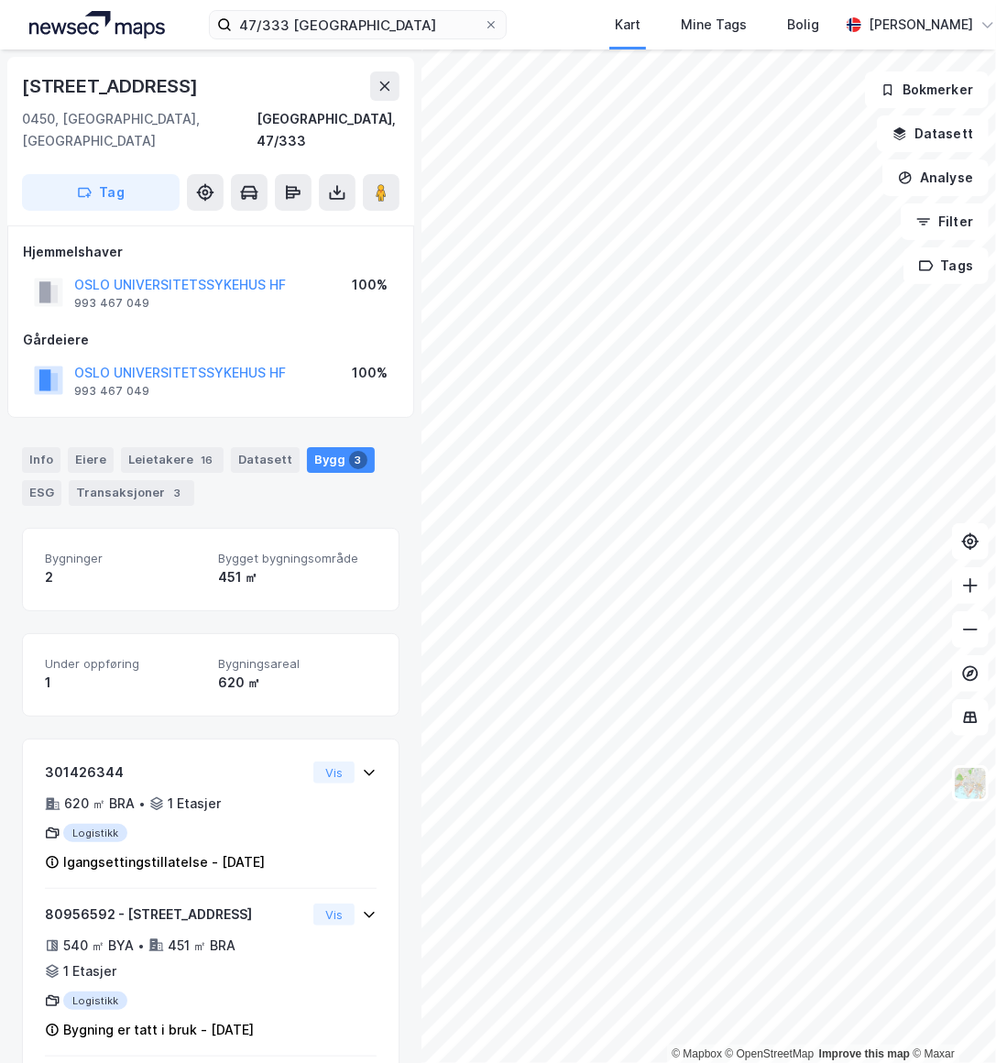
scroll to position [141, 0]
